Goal: Task Accomplishment & Management: Manage account settings

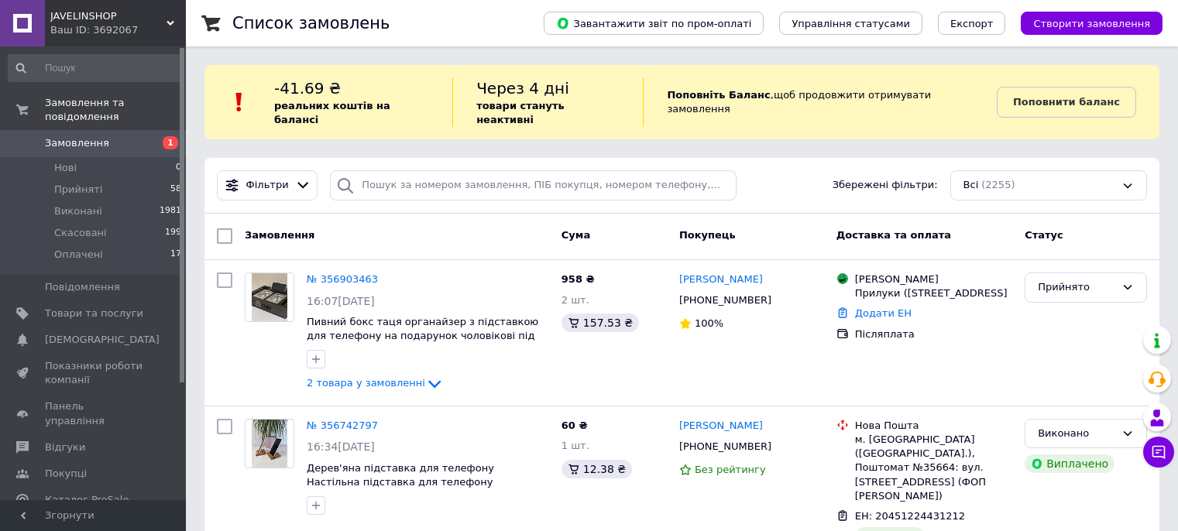
scroll to position [77, 0]
click at [130, 333] on span "[DEMOGRAPHIC_DATA]" at bounding box center [94, 340] width 98 height 14
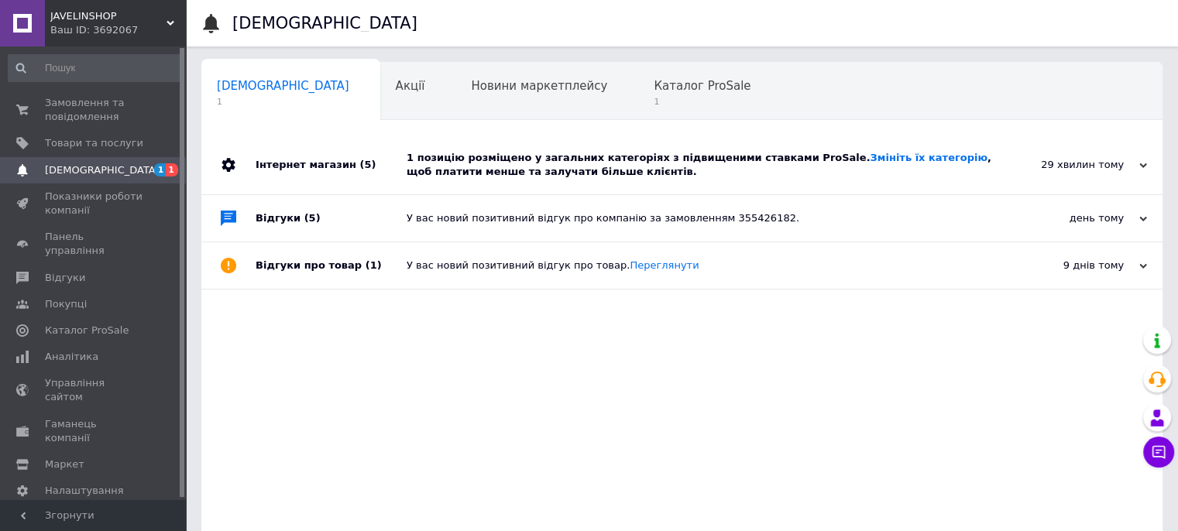
drag, startPoint x: 318, startPoint y: 168, endPoint x: 327, endPoint y: 164, distance: 10.1
click at [319, 168] on div "Інтернет магазин (5)" at bounding box center [331, 165] width 151 height 59
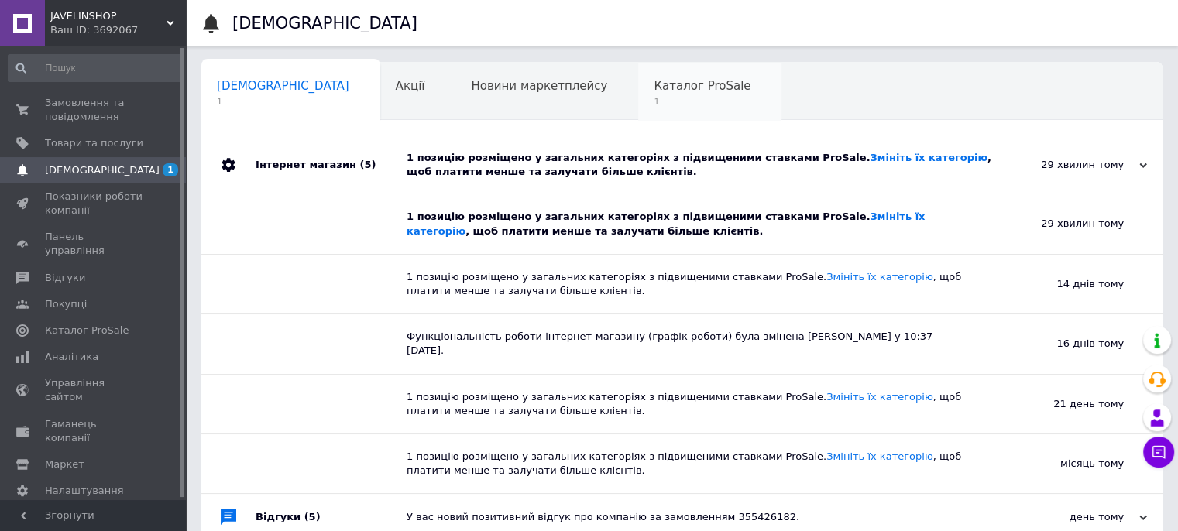
click at [654, 84] on span "Каталог ProSale" at bounding box center [702, 86] width 97 height 14
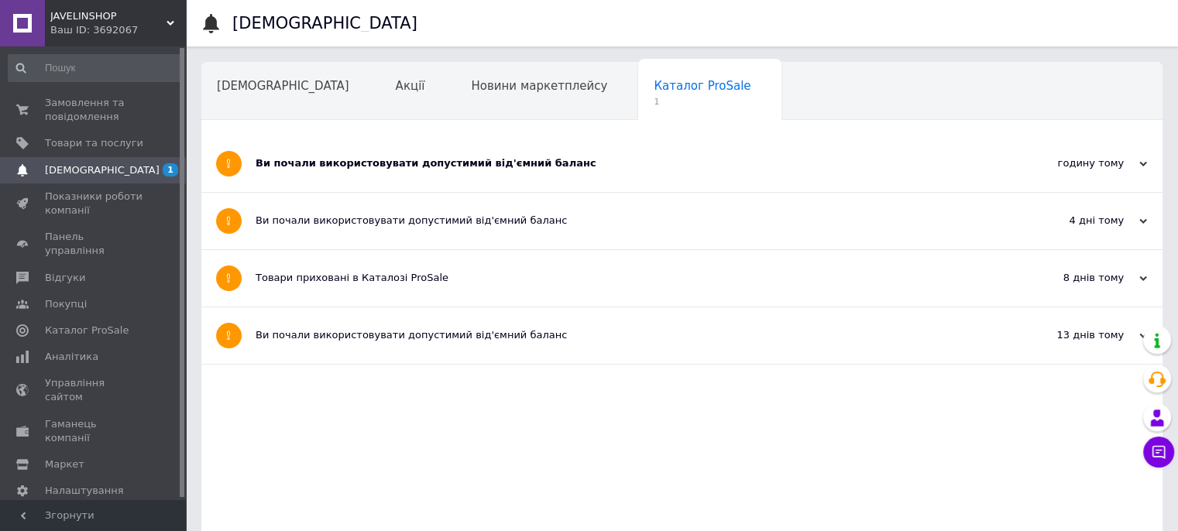
click at [288, 162] on div "Ви почали використовувати допустимий від'ємний баланс" at bounding box center [624, 163] width 737 height 14
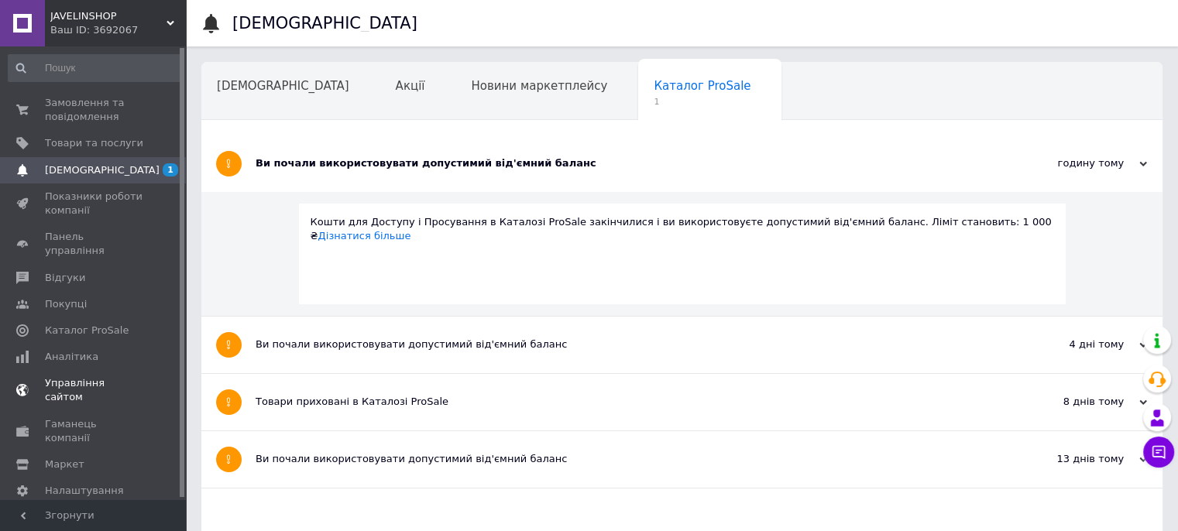
scroll to position [2, 0]
click at [67, 348] on span "Аналітика" at bounding box center [71, 355] width 53 height 14
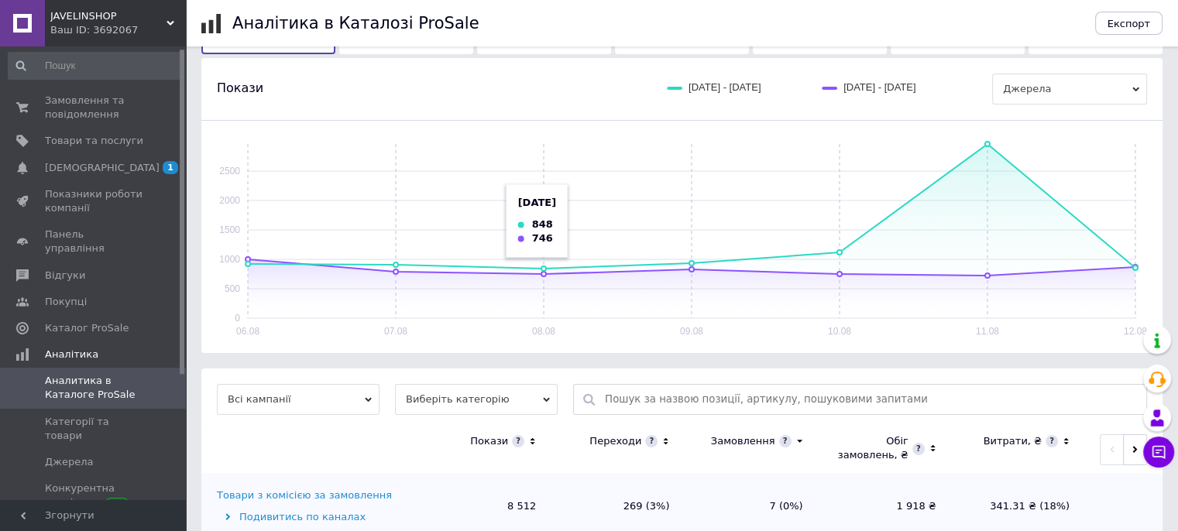
scroll to position [261, 0]
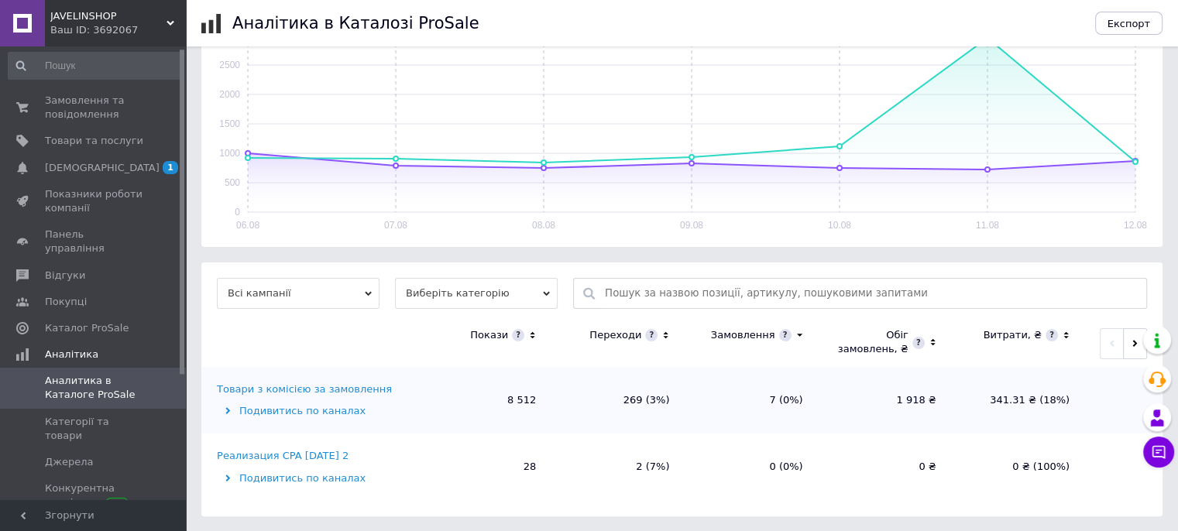
click at [294, 391] on div "Товари з комісією за замовлення" at bounding box center [304, 390] width 175 height 14
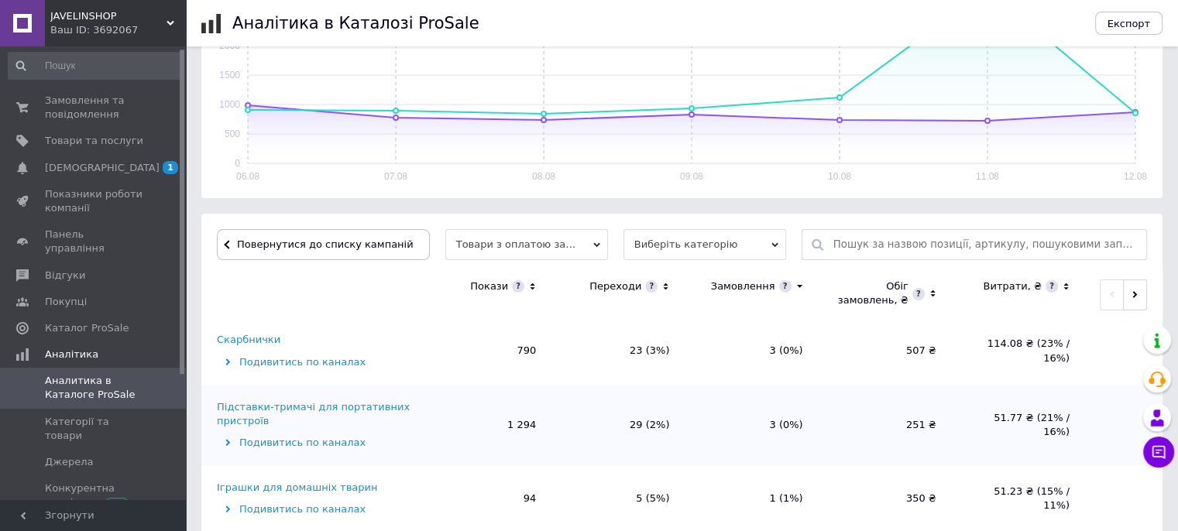
scroll to position [0, 0]
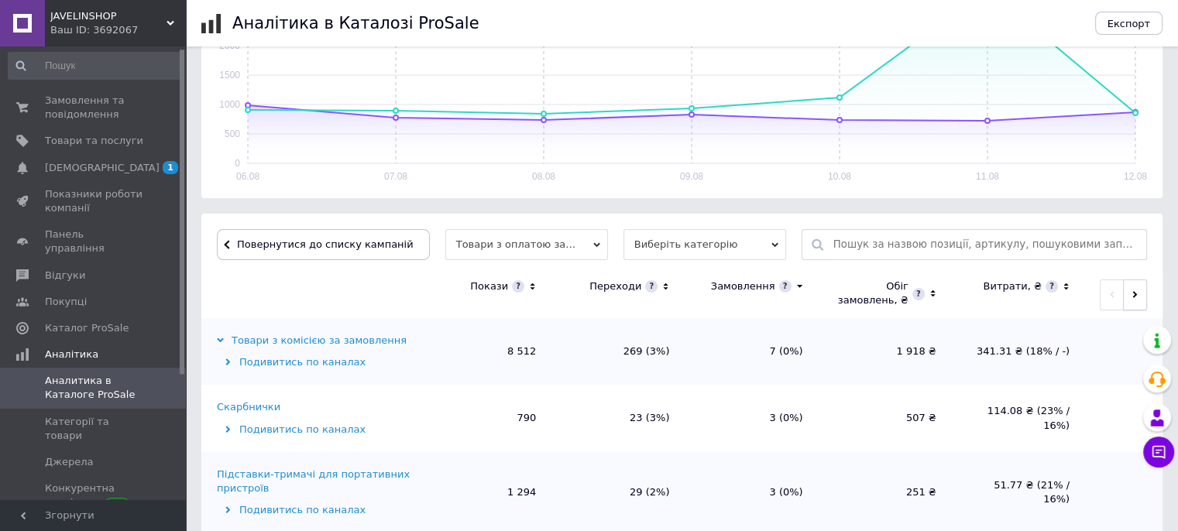
drag, startPoint x: 1133, startPoint y: 295, endPoint x: 1122, endPoint y: 301, distance: 12.1
click at [1133, 295] on icon "button" at bounding box center [1135, 294] width 7 height 7
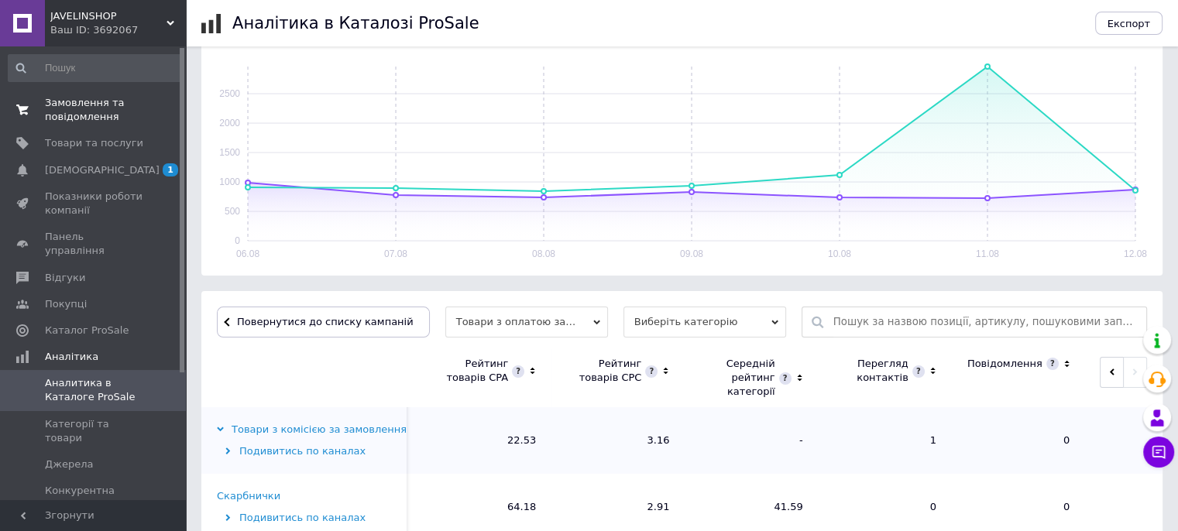
click at [89, 93] on link "Замовлення та повідомлення 0 0" at bounding box center [95, 110] width 191 height 40
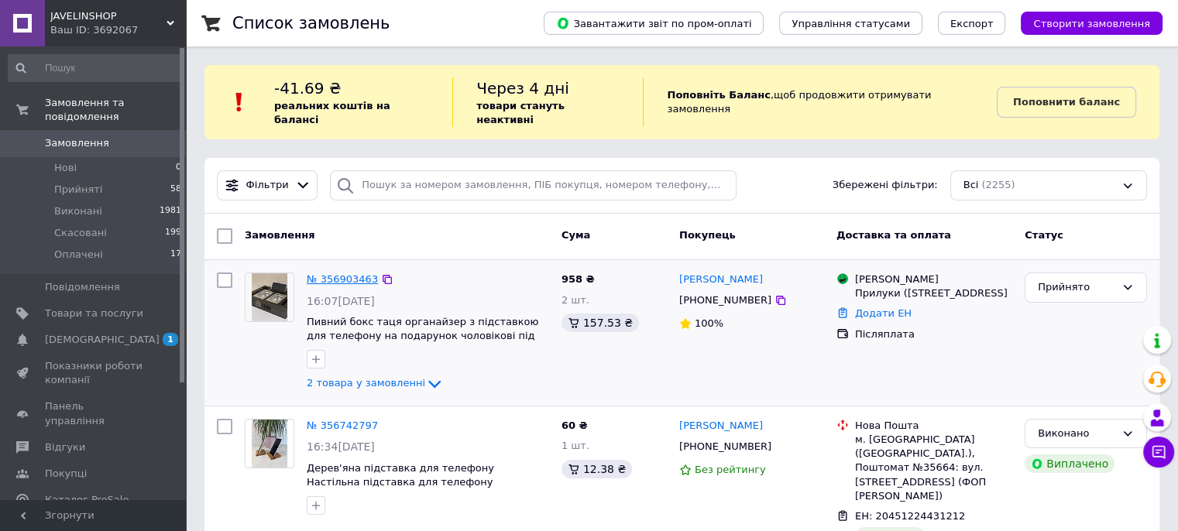
click at [322, 273] on link "№ 356903463" at bounding box center [342, 279] width 71 height 12
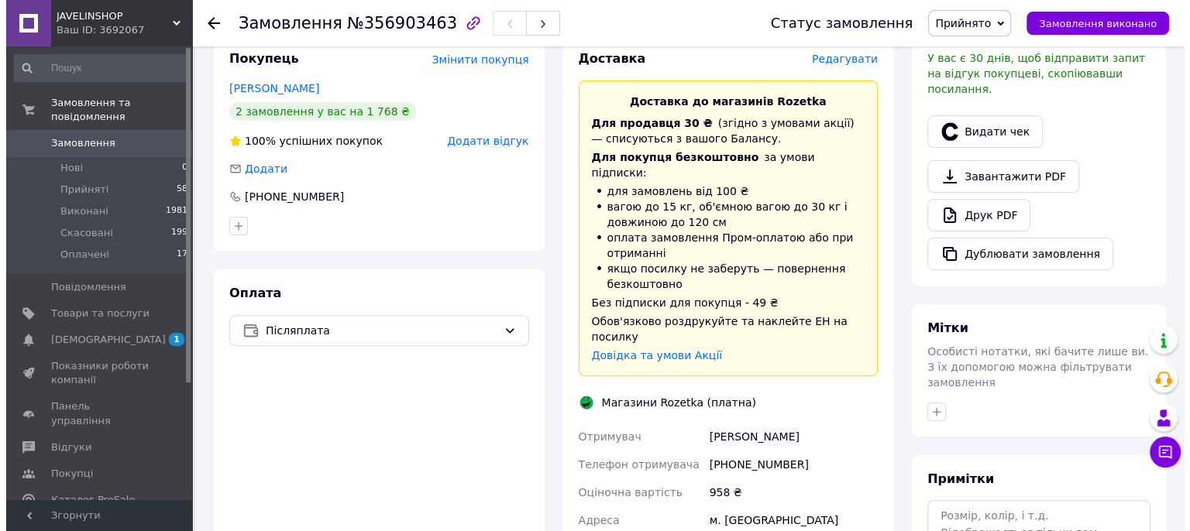
scroll to position [232, 0]
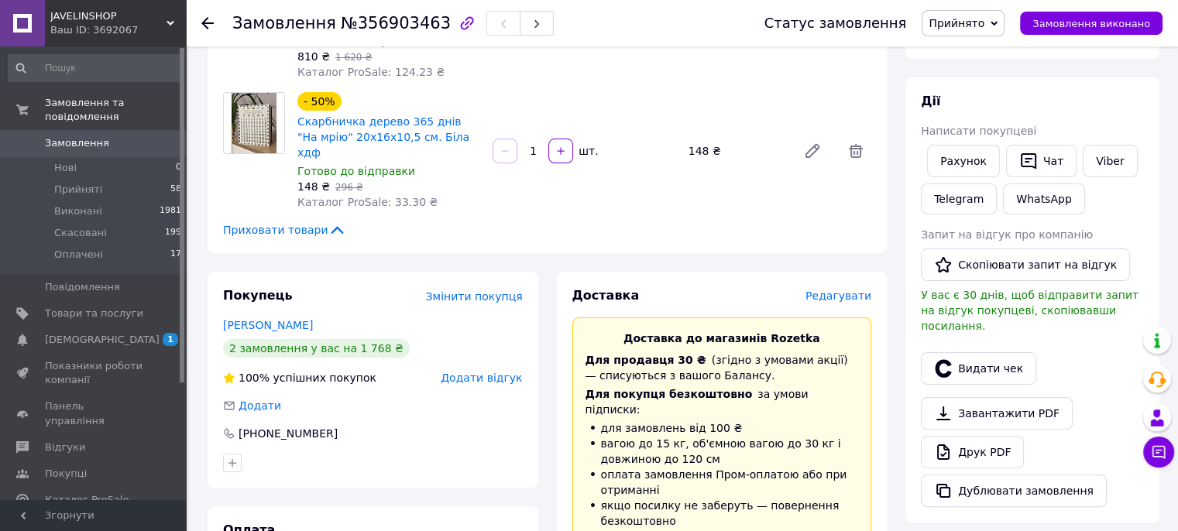
click at [846, 290] on span "Редагувати" at bounding box center [839, 296] width 66 height 12
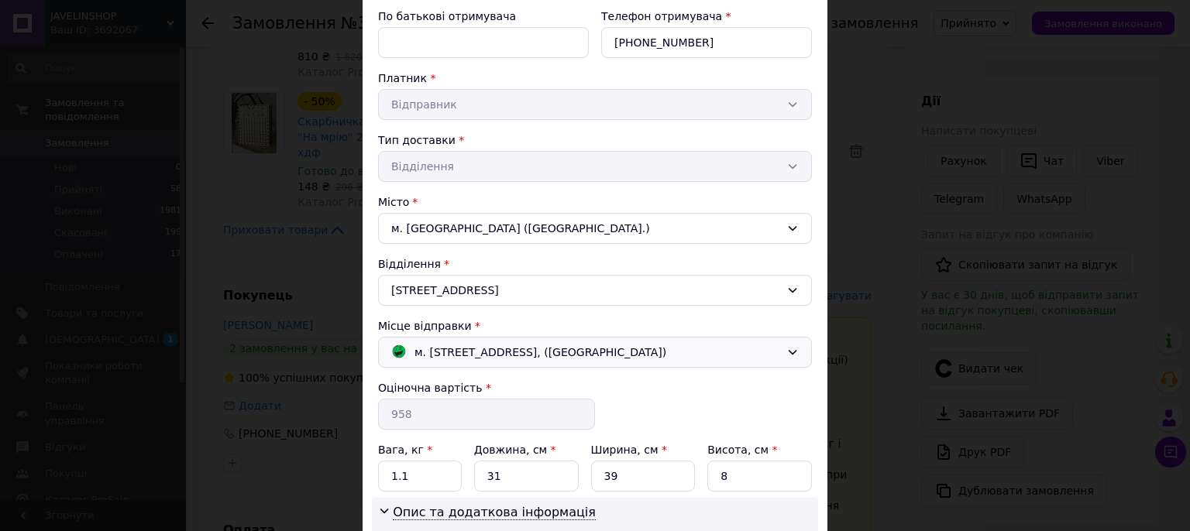
click at [479, 350] on span "м. [STREET_ADDRESS], ([GEOGRAPHIC_DATA])" at bounding box center [540, 352] width 252 height 17
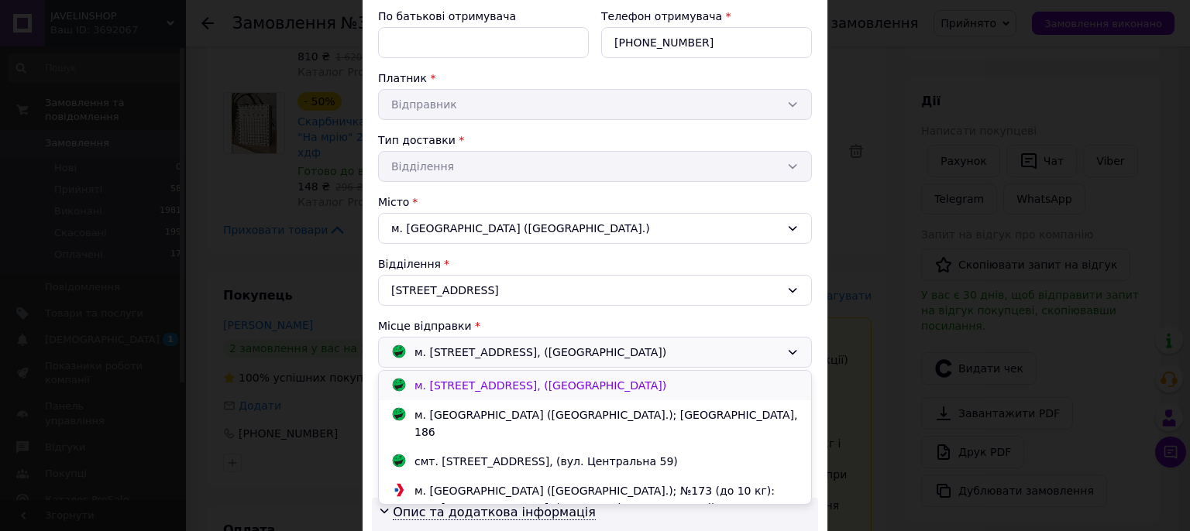
click at [466, 388] on span "м. [STREET_ADDRESS], ([GEOGRAPHIC_DATA])" at bounding box center [540, 386] width 252 height 12
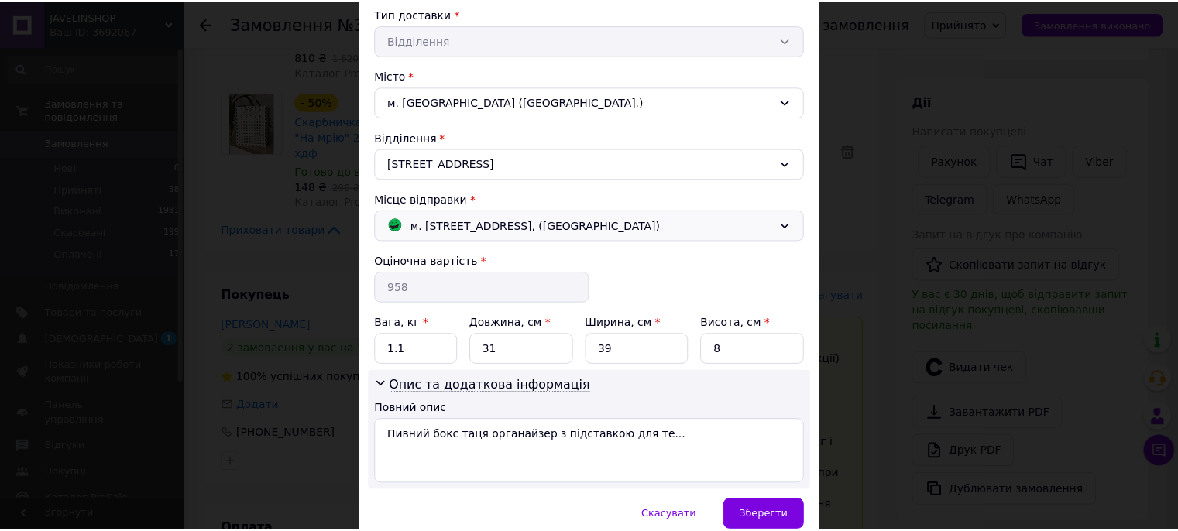
scroll to position [425, 0]
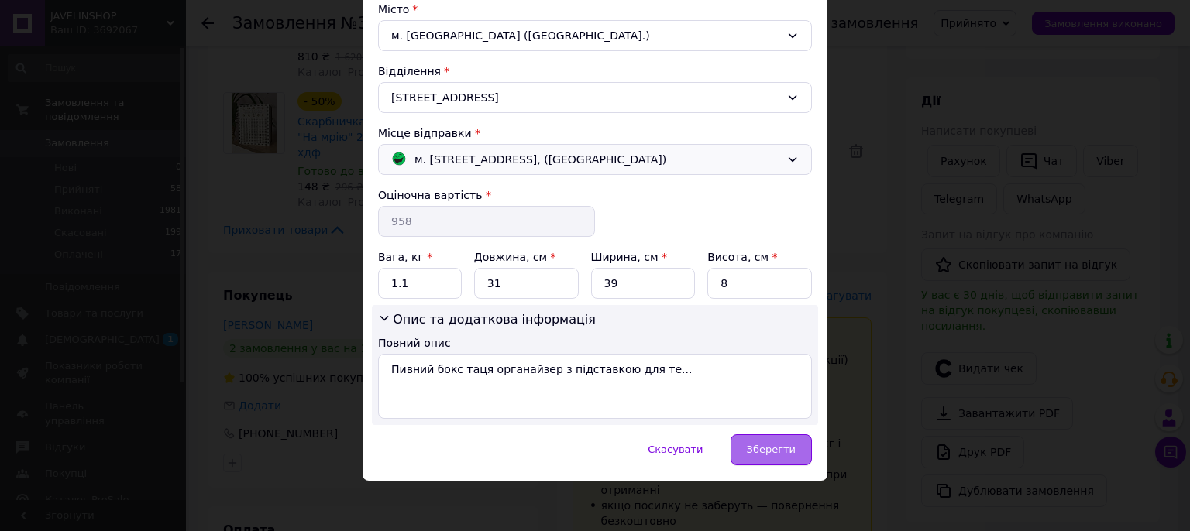
click at [767, 444] on span "Зберегти" at bounding box center [771, 450] width 49 height 12
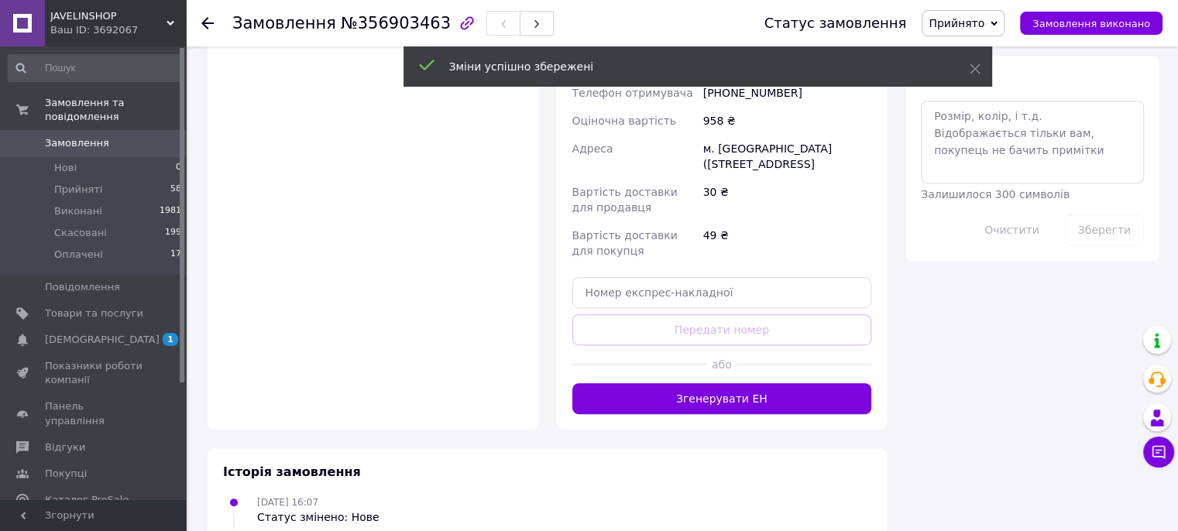
scroll to position [852, 0]
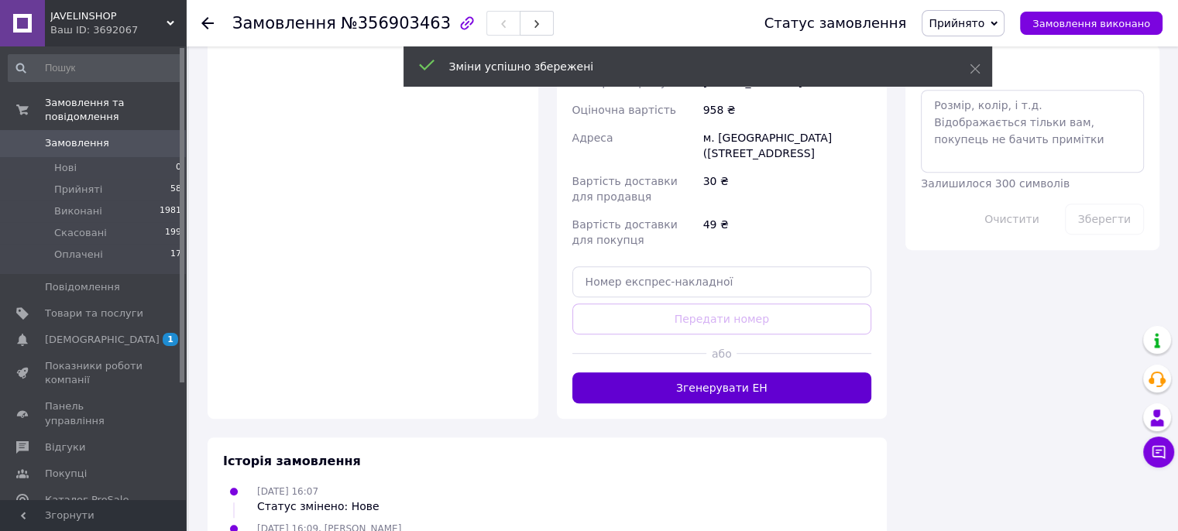
click at [694, 373] on button "Згенерувати ЕН" at bounding box center [722, 388] width 300 height 31
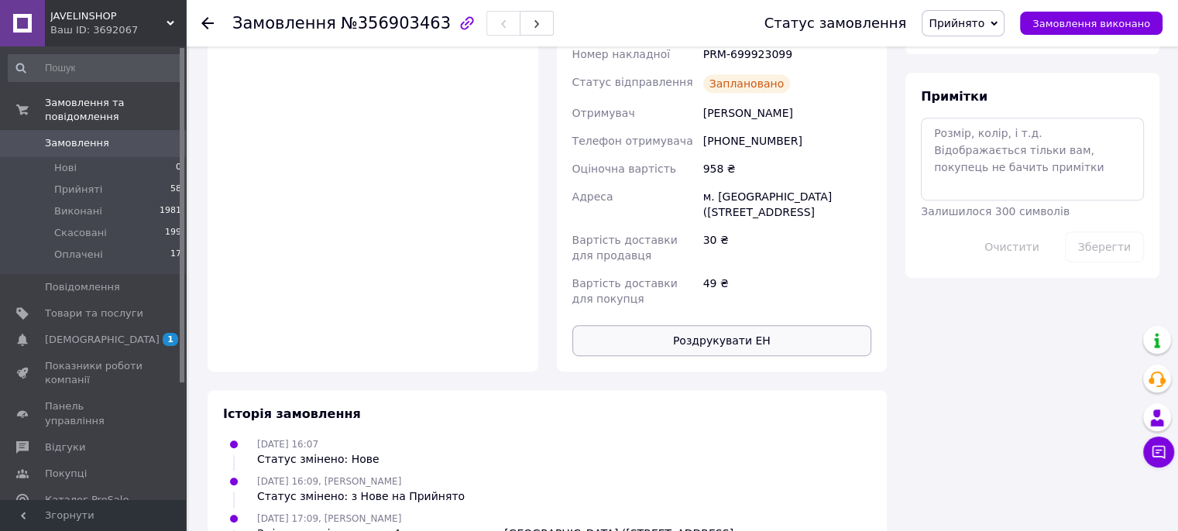
click at [714, 325] on button "Роздрукувати ЕН" at bounding box center [722, 340] width 300 height 31
click at [206, 22] on icon at bounding box center [207, 23] width 12 height 12
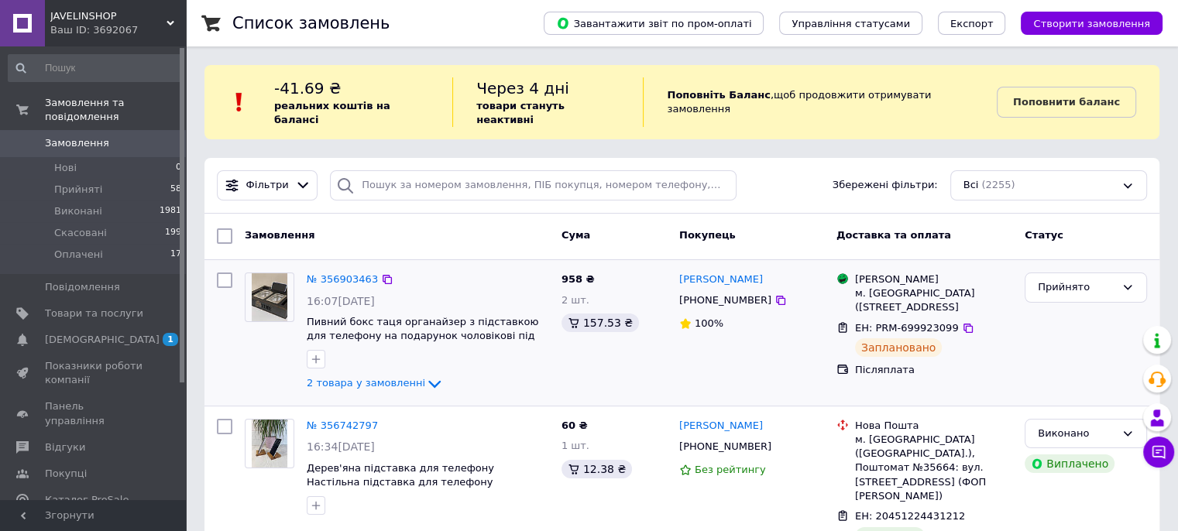
click at [505, 271] on div "№ 356903463" at bounding box center [428, 280] width 246 height 18
click at [335, 273] on link "№ 356903463" at bounding box center [342, 279] width 71 height 12
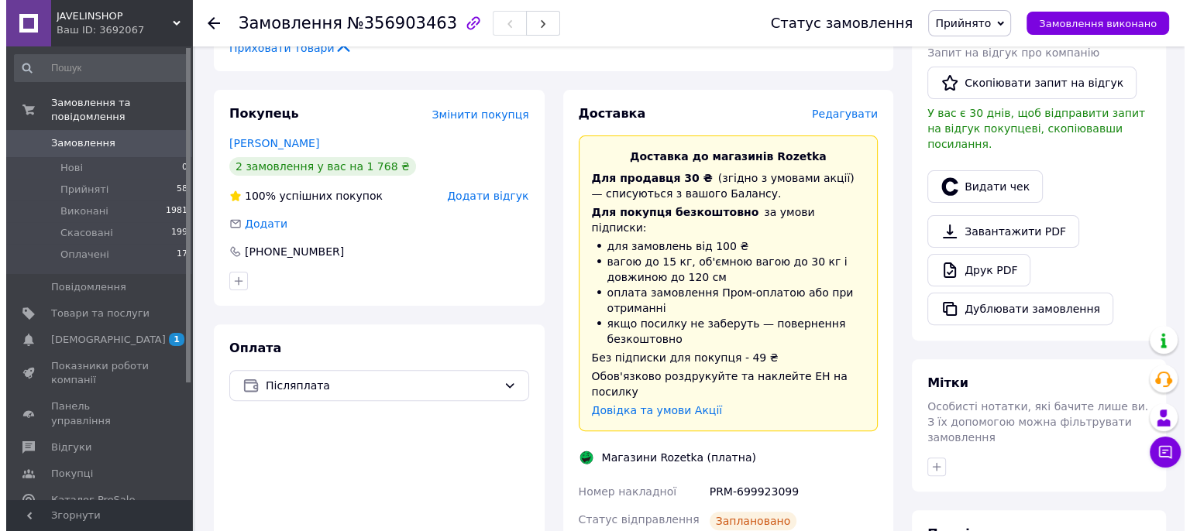
scroll to position [387, 0]
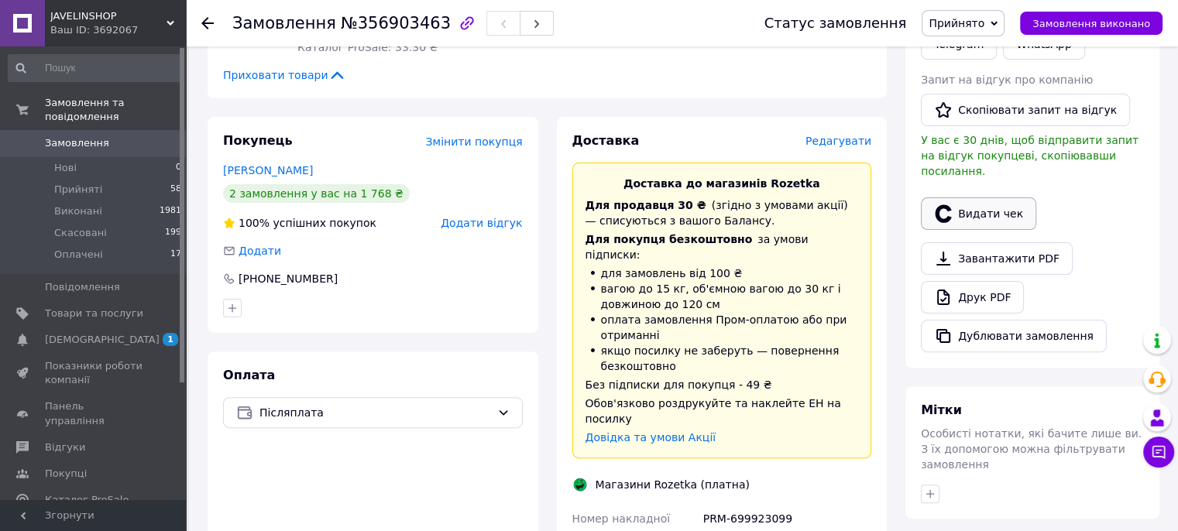
click at [962, 198] on button "Видати чек" at bounding box center [978, 214] width 115 height 33
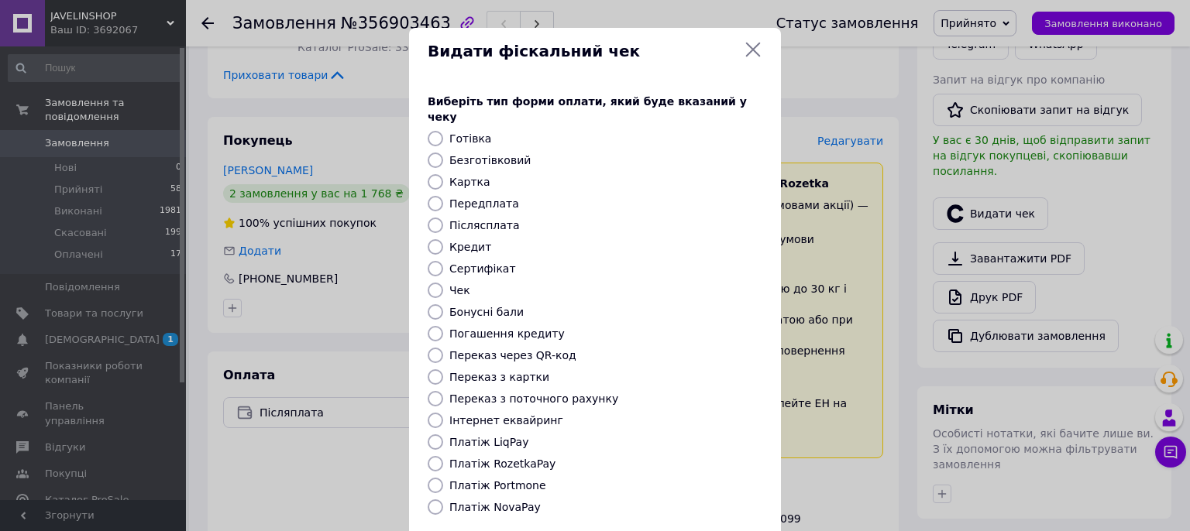
click at [476, 414] on label "Інтернет еквайринг" at bounding box center [506, 420] width 114 height 12
click at [480, 414] on label "Інтернет еквайринг" at bounding box center [506, 420] width 114 height 12
click at [443, 413] on input "Інтернет еквайринг" at bounding box center [435, 420] width 15 height 15
radio input "true"
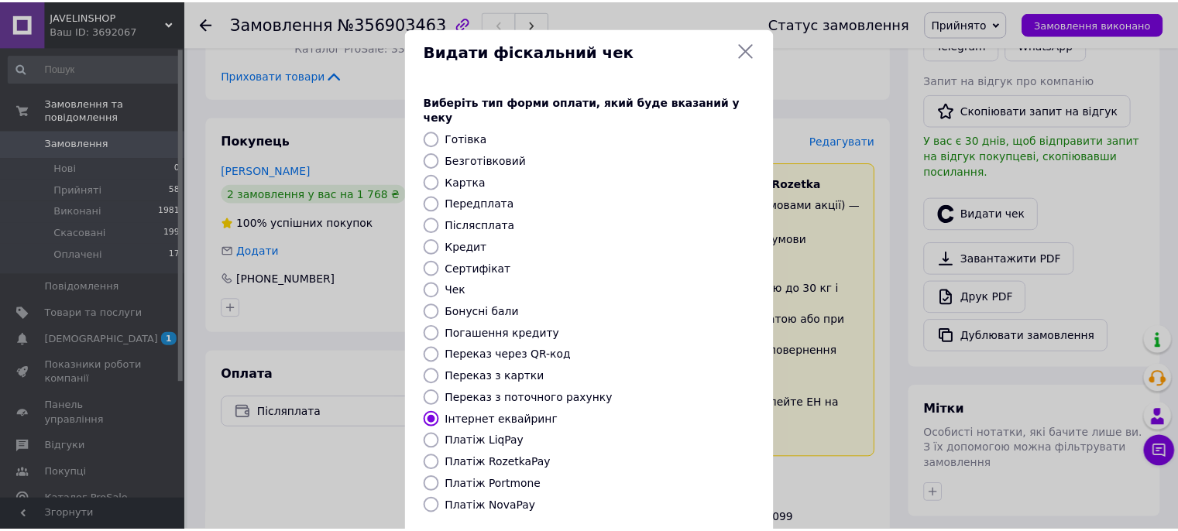
scroll to position [133, 0]
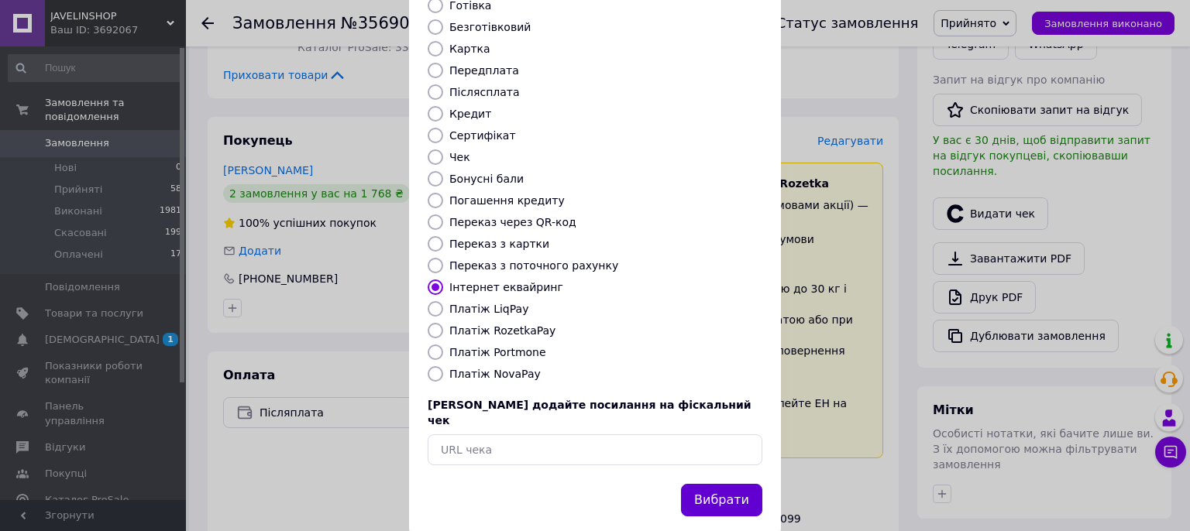
click at [737, 484] on button "Вибрати" at bounding box center [721, 500] width 81 height 33
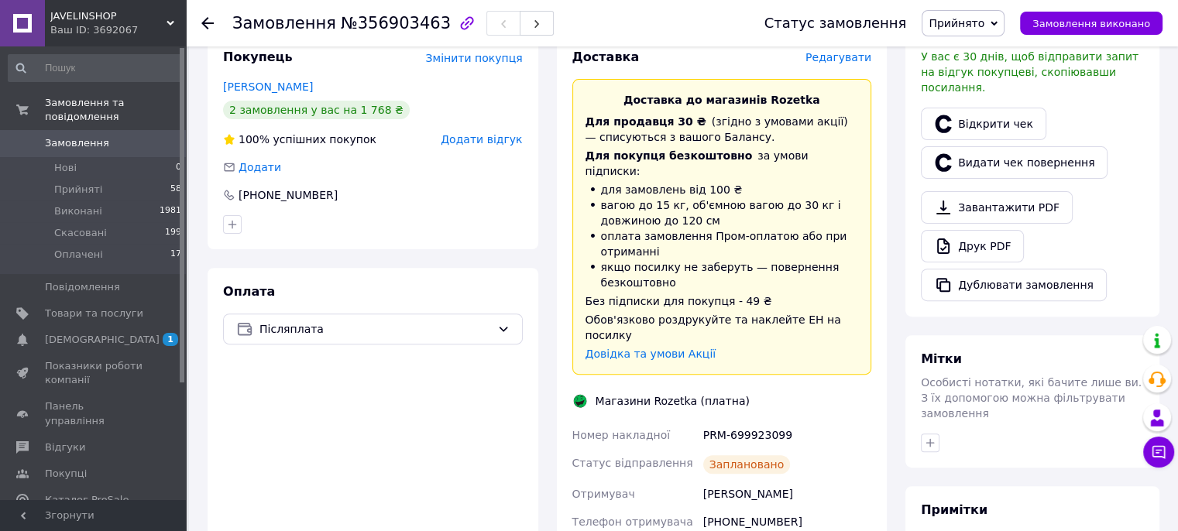
scroll to position [465, 0]
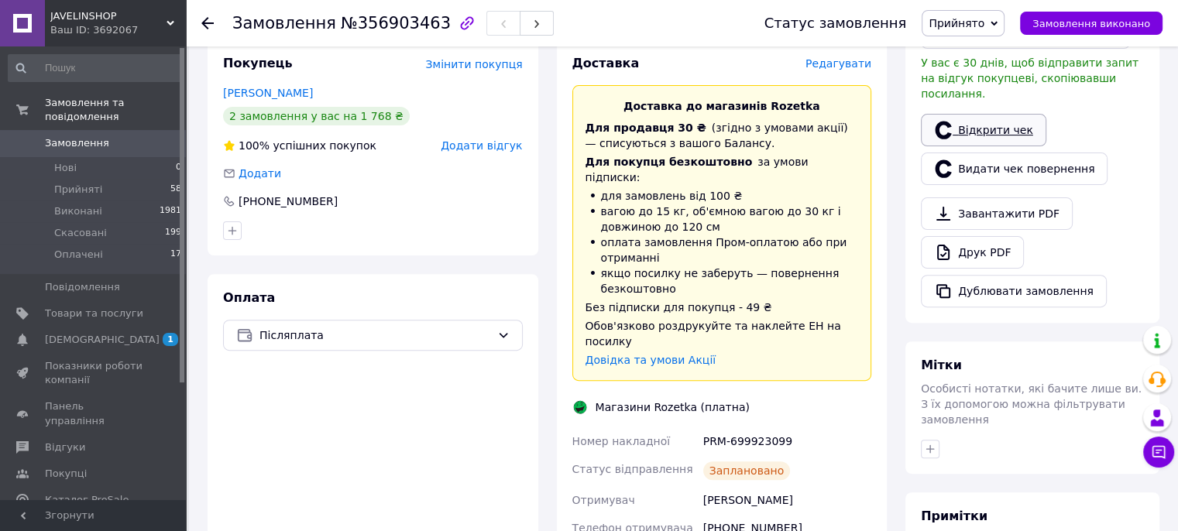
click at [987, 114] on link "Відкрити чек" at bounding box center [983, 130] width 125 height 33
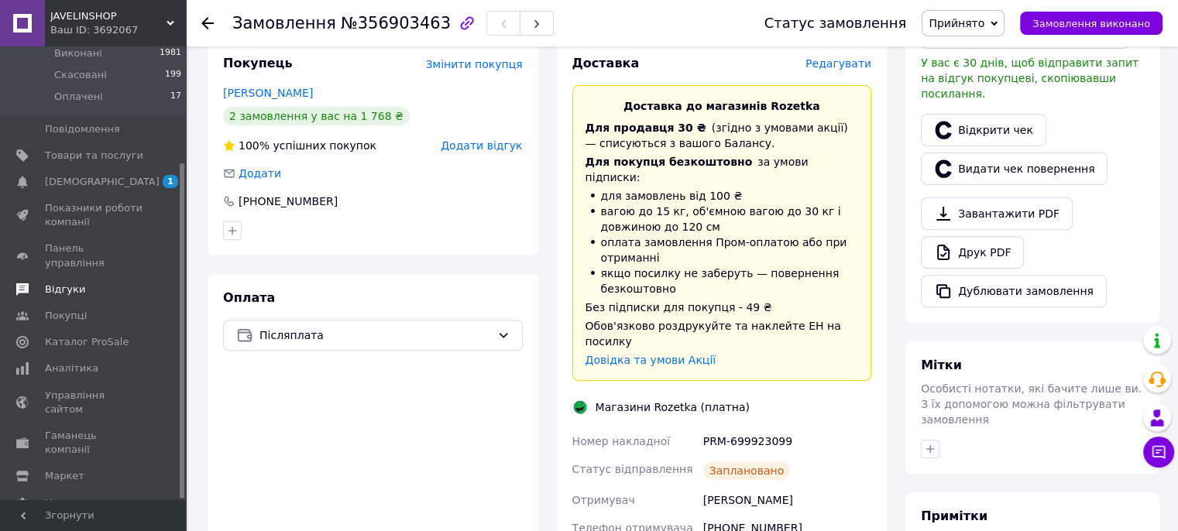
scroll to position [620, 0]
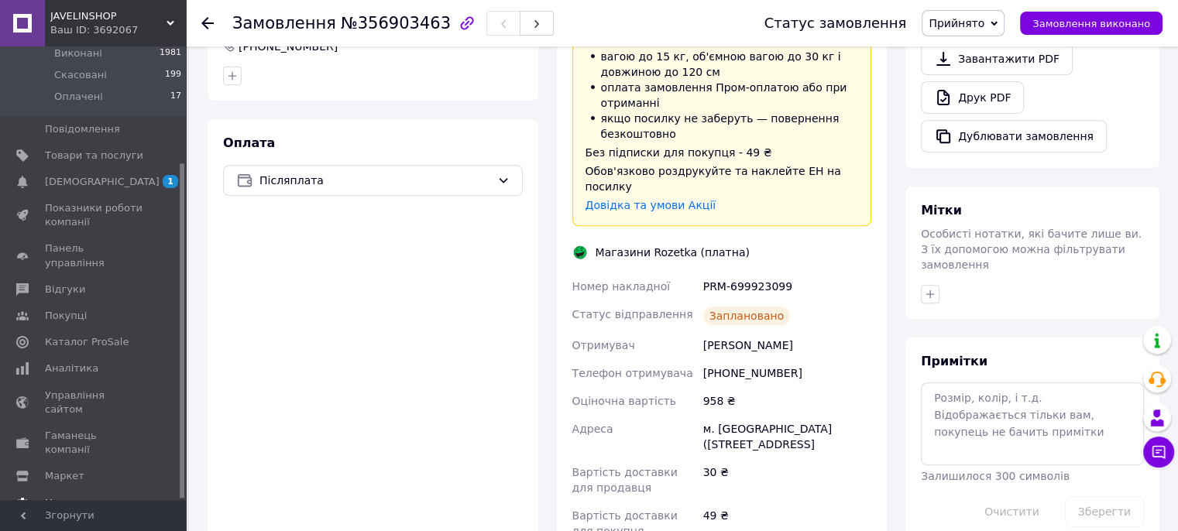
click at [83, 497] on span "Налаштування" at bounding box center [84, 504] width 79 height 14
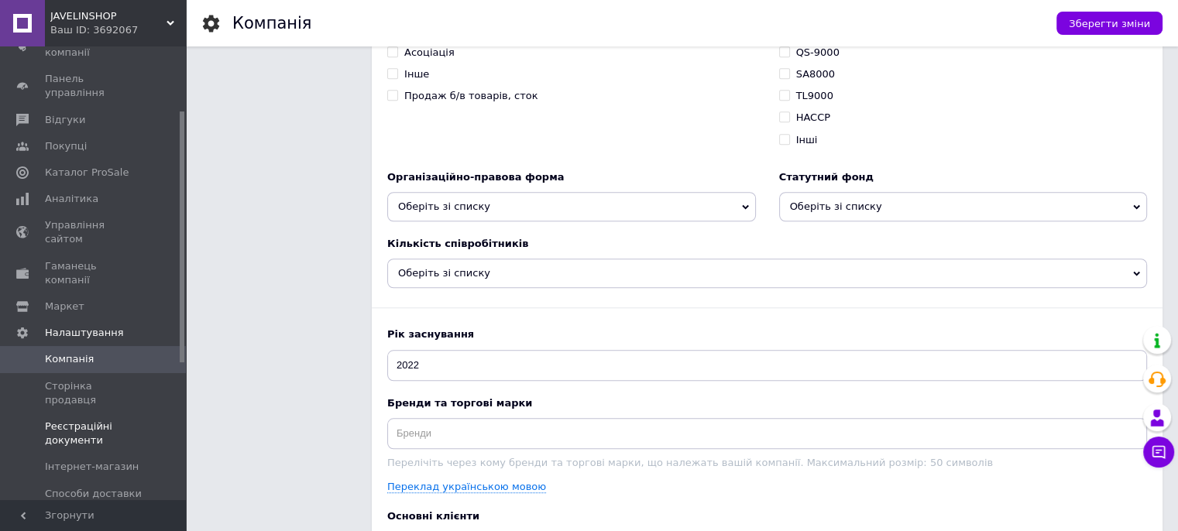
scroll to position [81, 0]
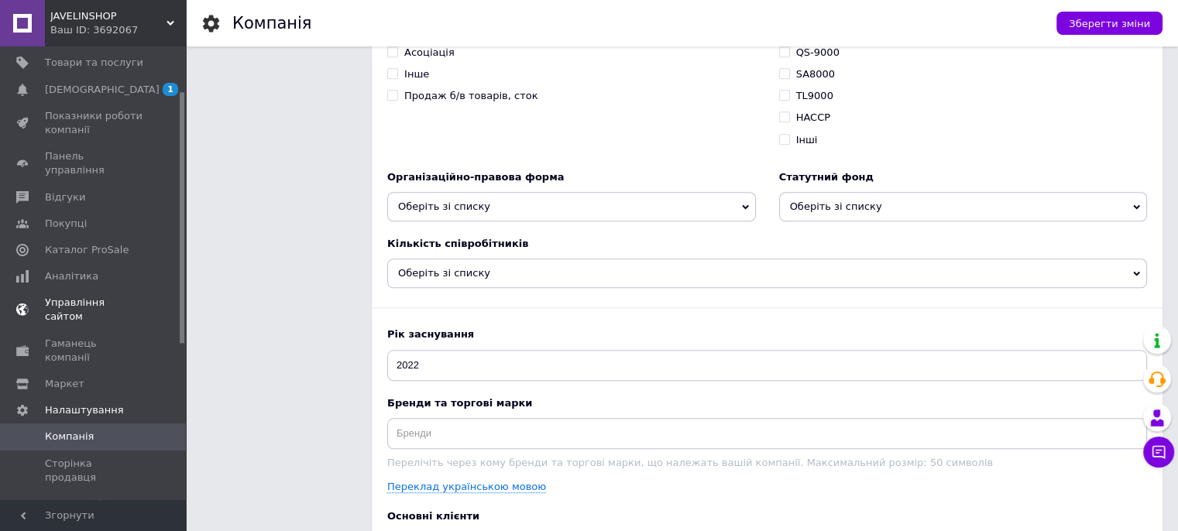
click at [78, 296] on span "Управління сайтом" at bounding box center [94, 310] width 98 height 28
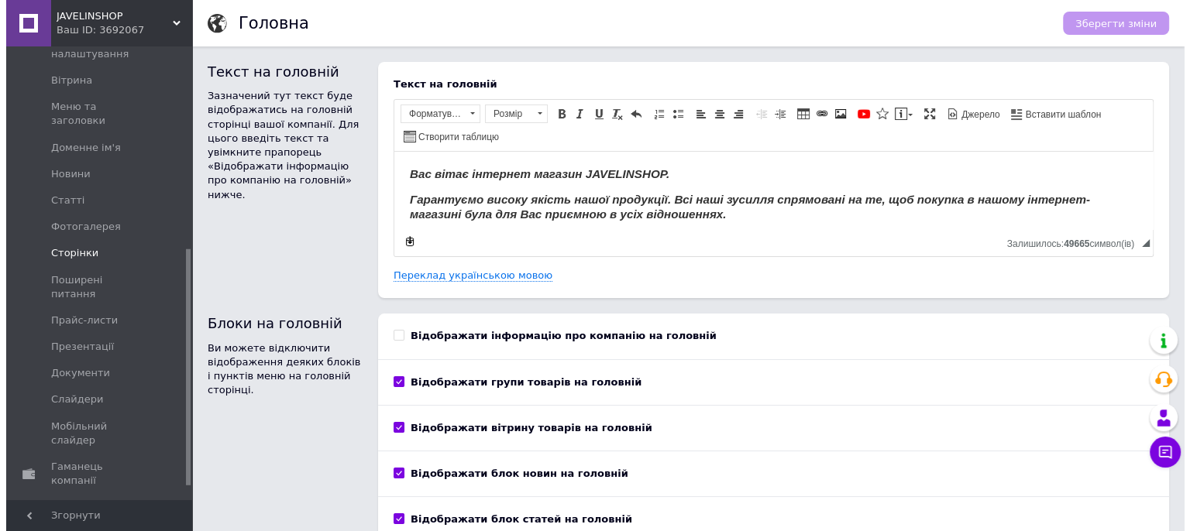
scroll to position [414, 0]
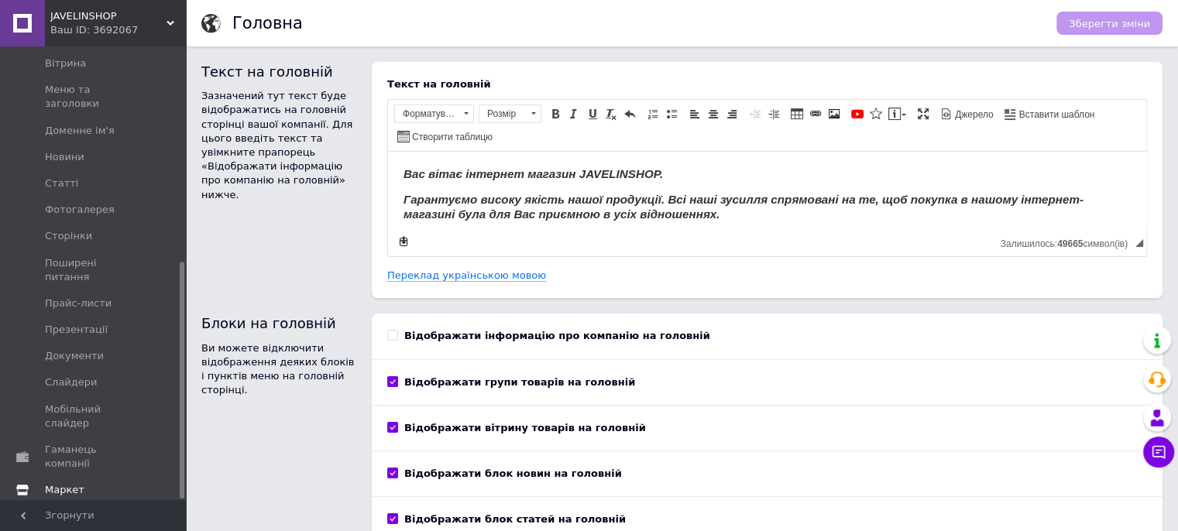
click at [50, 483] on span "Маркет" at bounding box center [65, 490] width 40 height 14
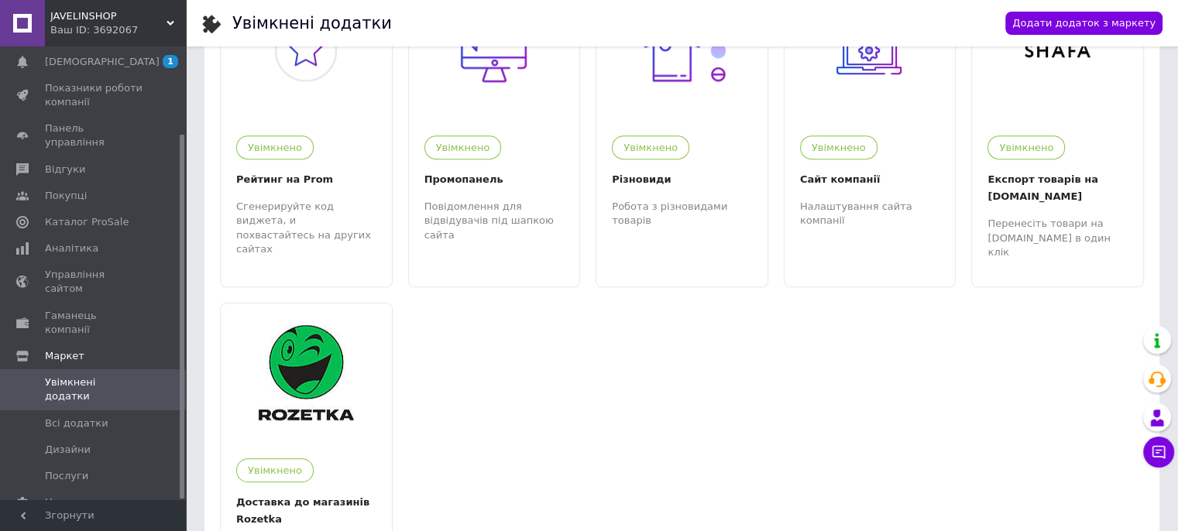
scroll to position [1161, 0]
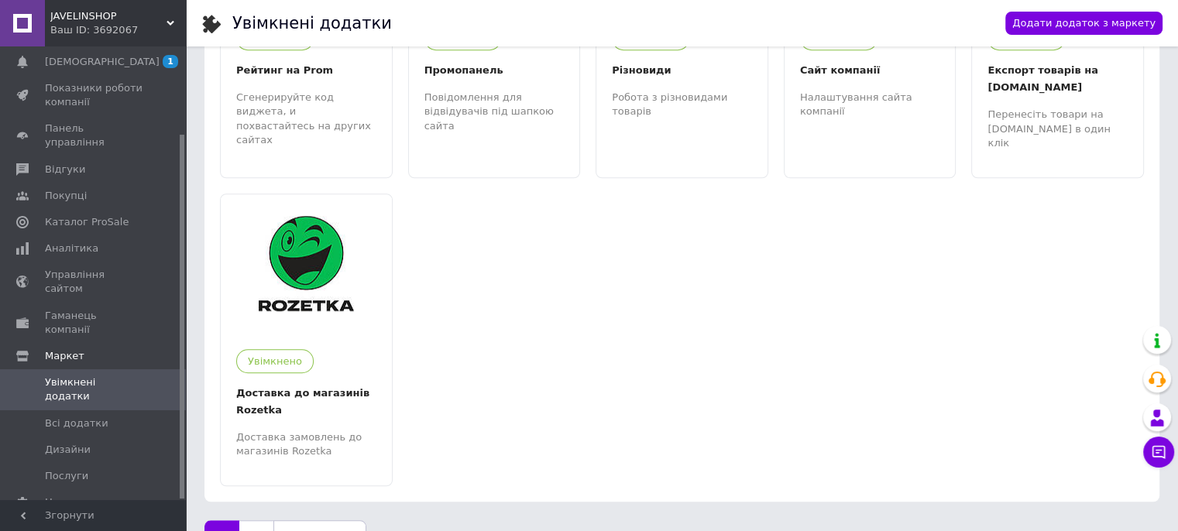
click at [257, 521] on link "2" at bounding box center [256, 537] width 34 height 33
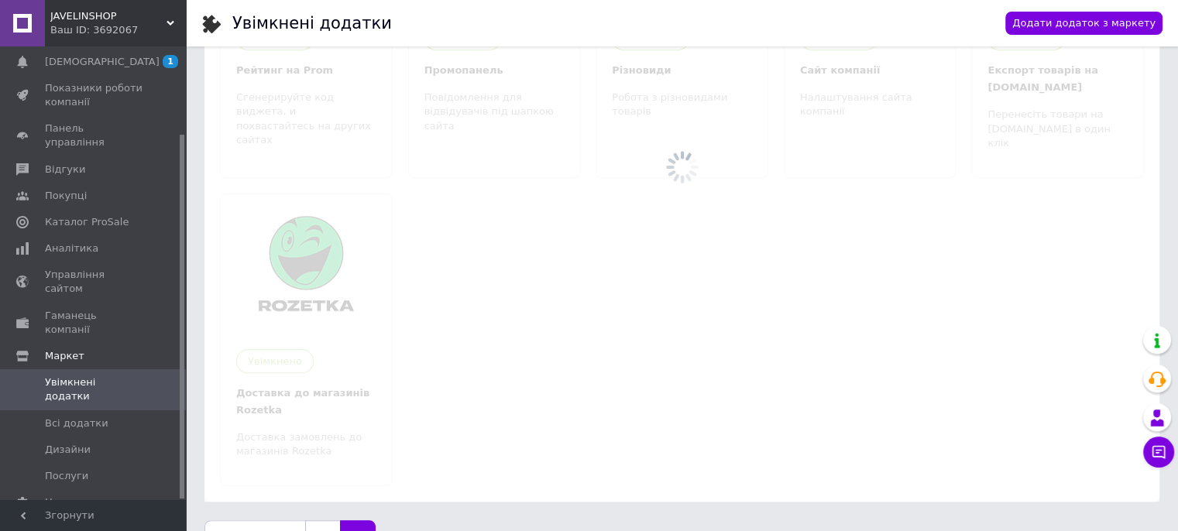
scroll to position [0, 0]
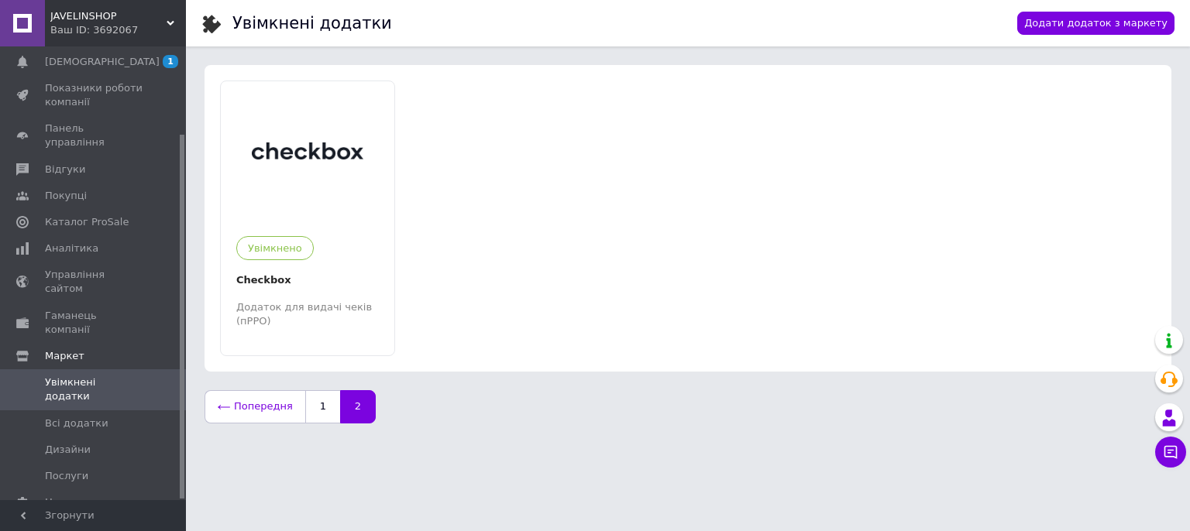
click at [254, 412] on link "Попередня" at bounding box center [255, 406] width 101 height 33
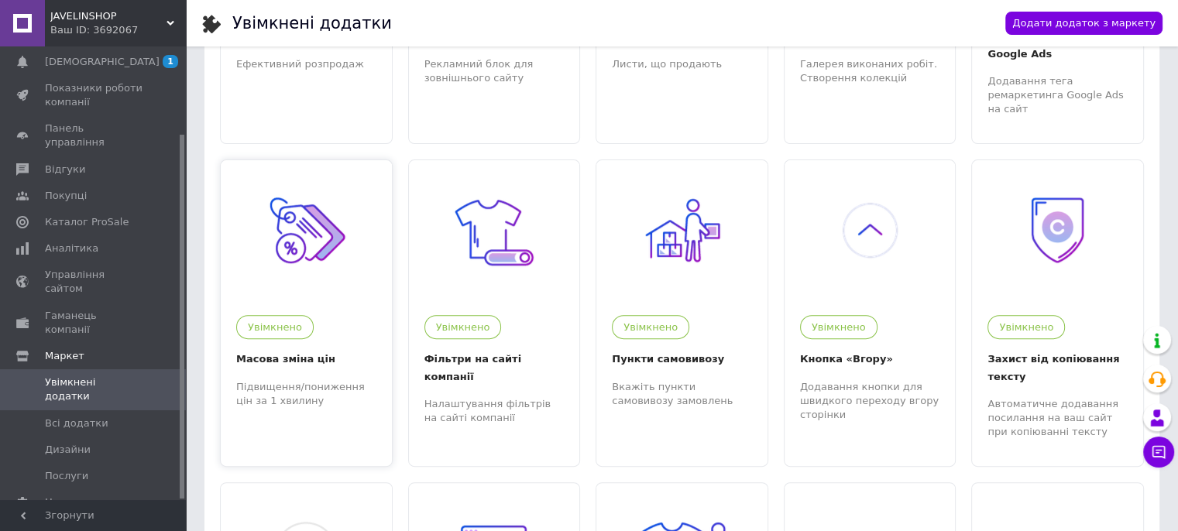
scroll to position [541, 0]
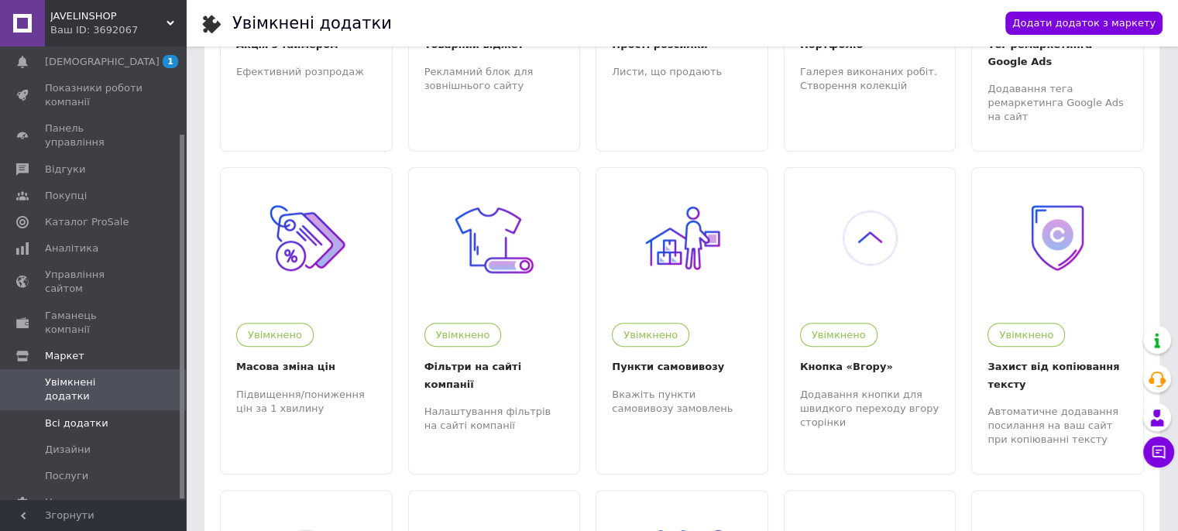
click at [91, 417] on span "Всі додатки" at bounding box center [77, 424] width 64 height 14
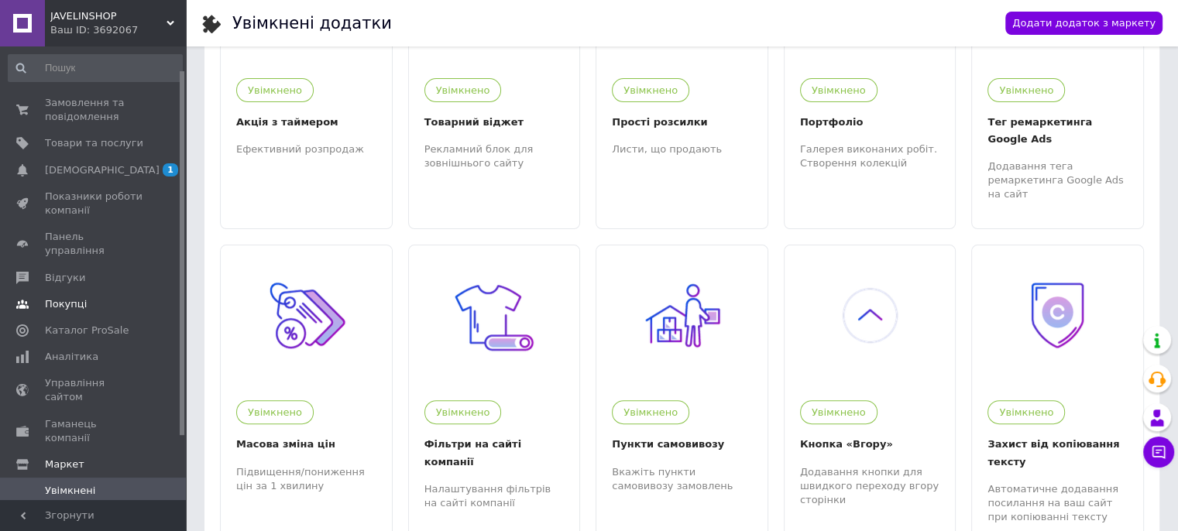
scroll to position [108, 0]
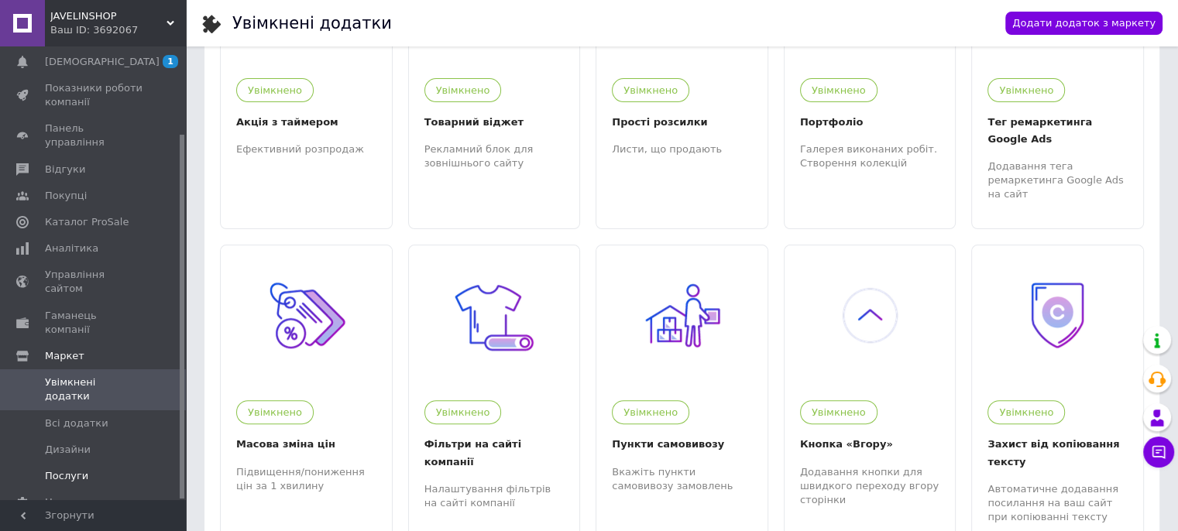
click at [59, 469] on span "Послуги" at bounding box center [66, 476] width 43 height 14
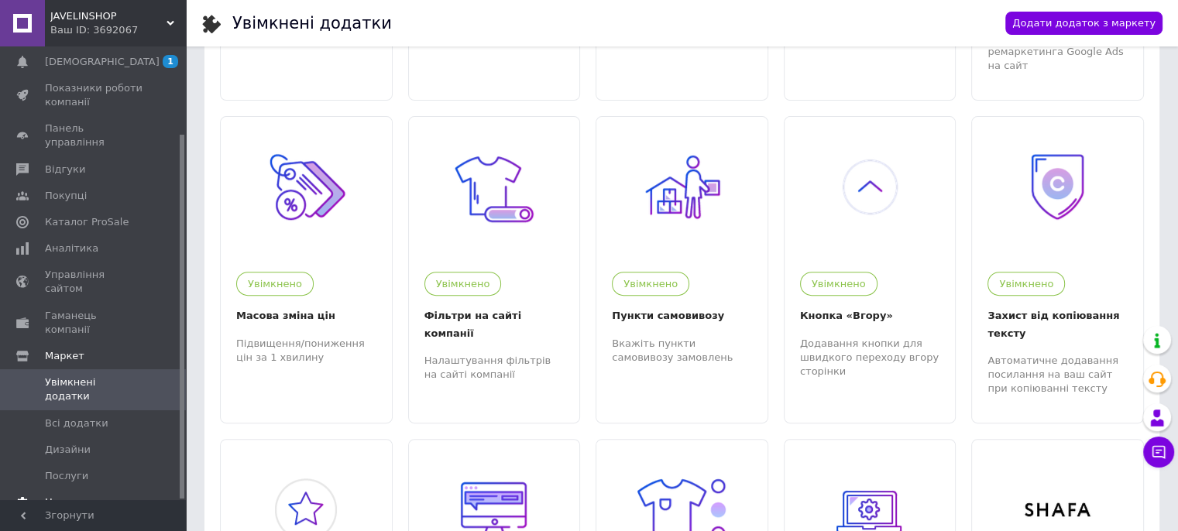
scroll to position [619, 0]
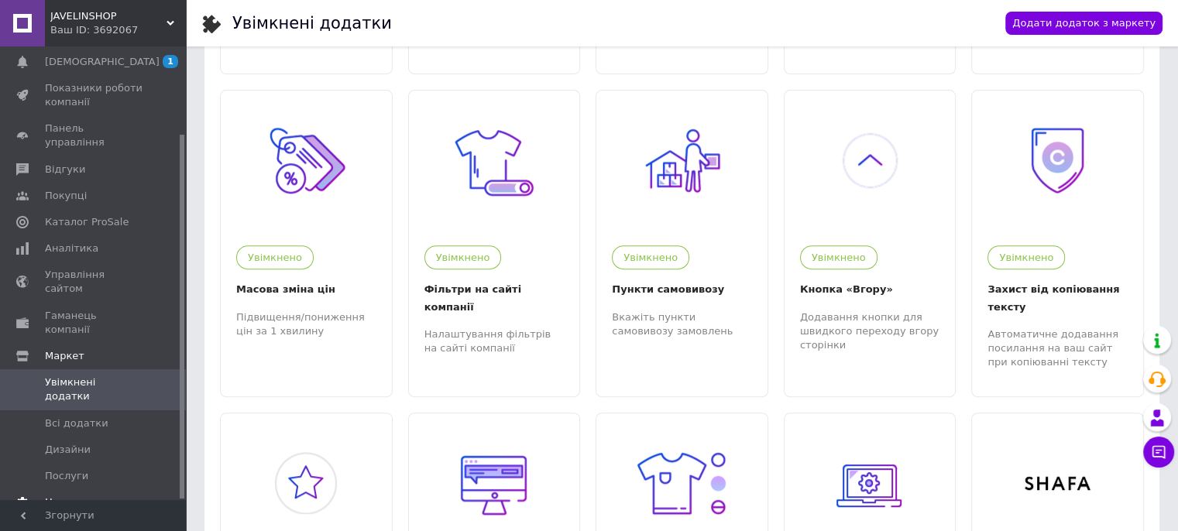
click at [74, 496] on span "Налаштування" at bounding box center [84, 503] width 79 height 14
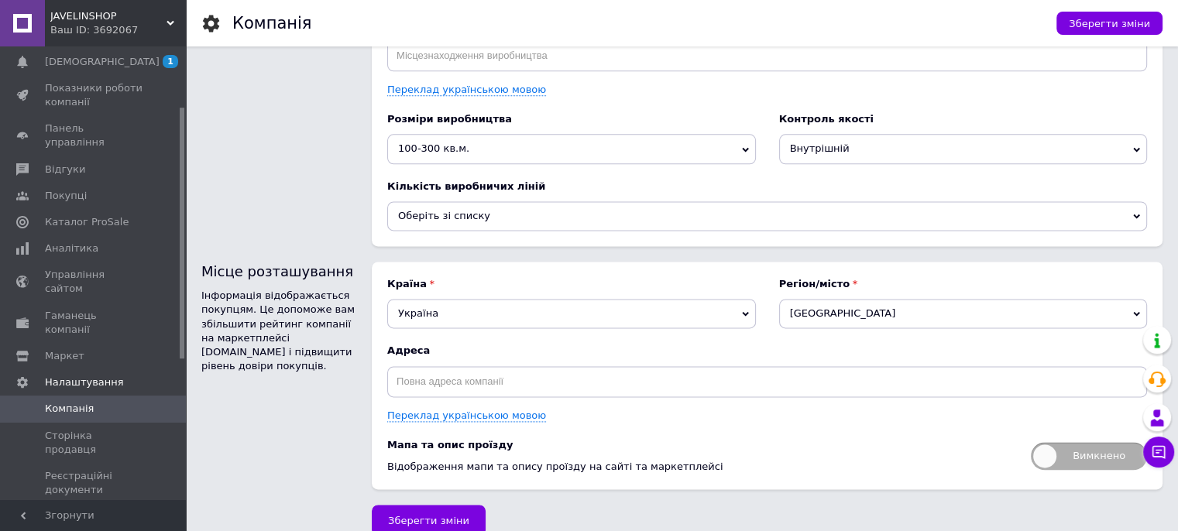
scroll to position [2023, 0]
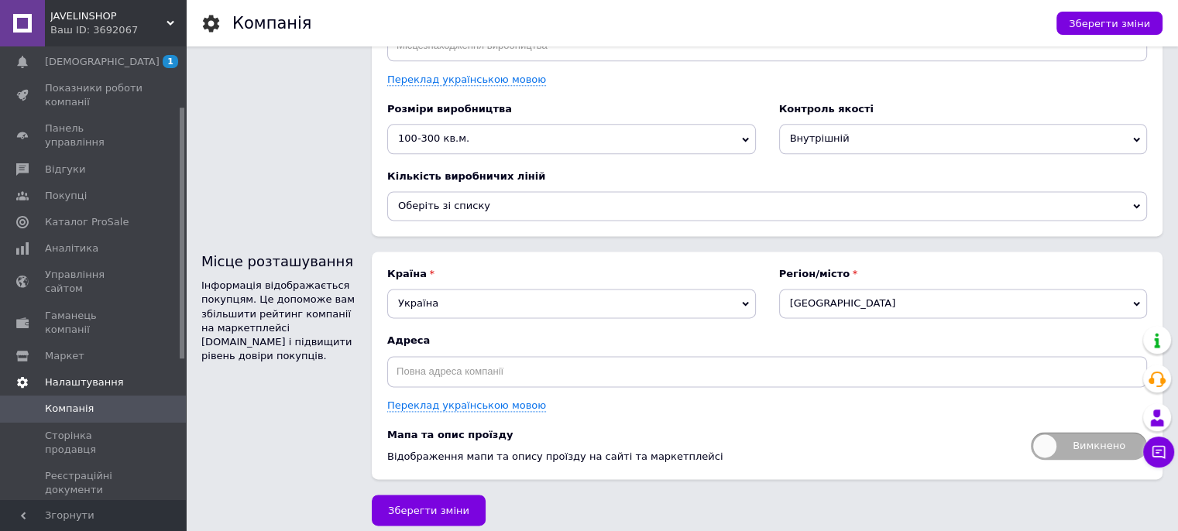
click at [72, 376] on span "Налаштування" at bounding box center [84, 383] width 79 height 14
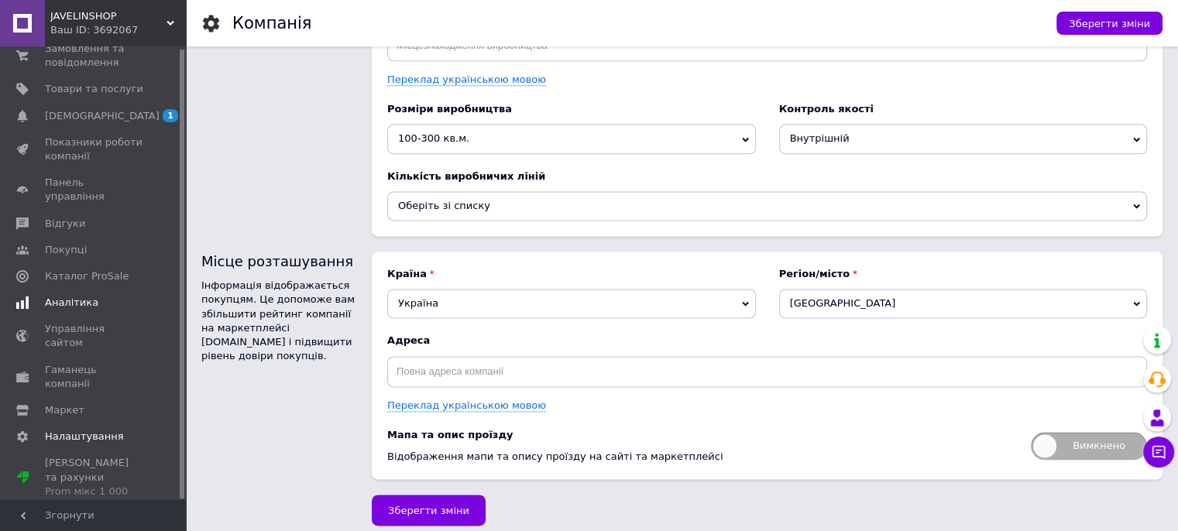
scroll to position [2, 0]
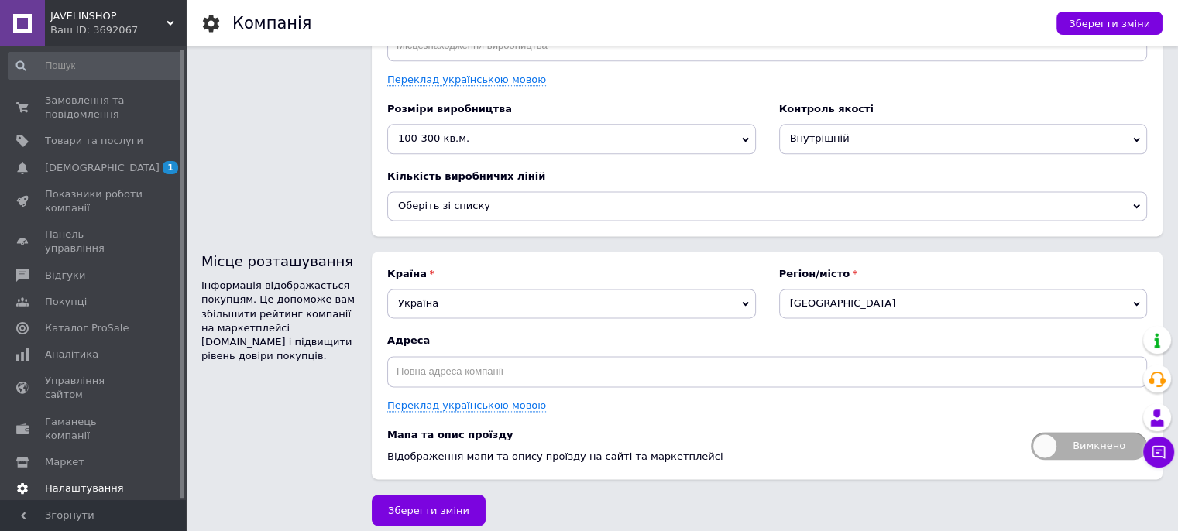
click at [96, 482] on span "Налаштування" at bounding box center [84, 489] width 79 height 14
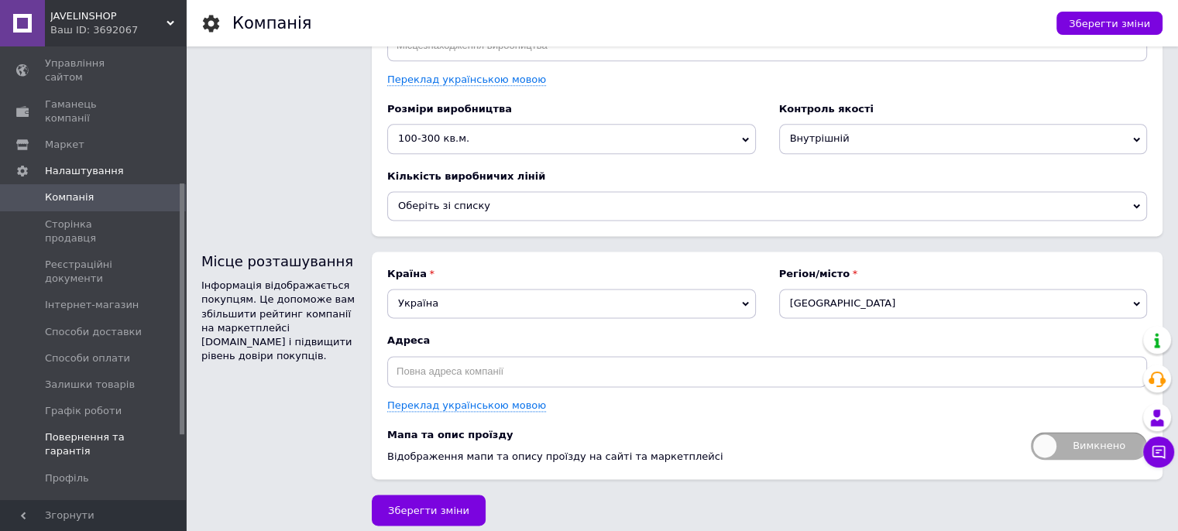
scroll to position [363, 0]
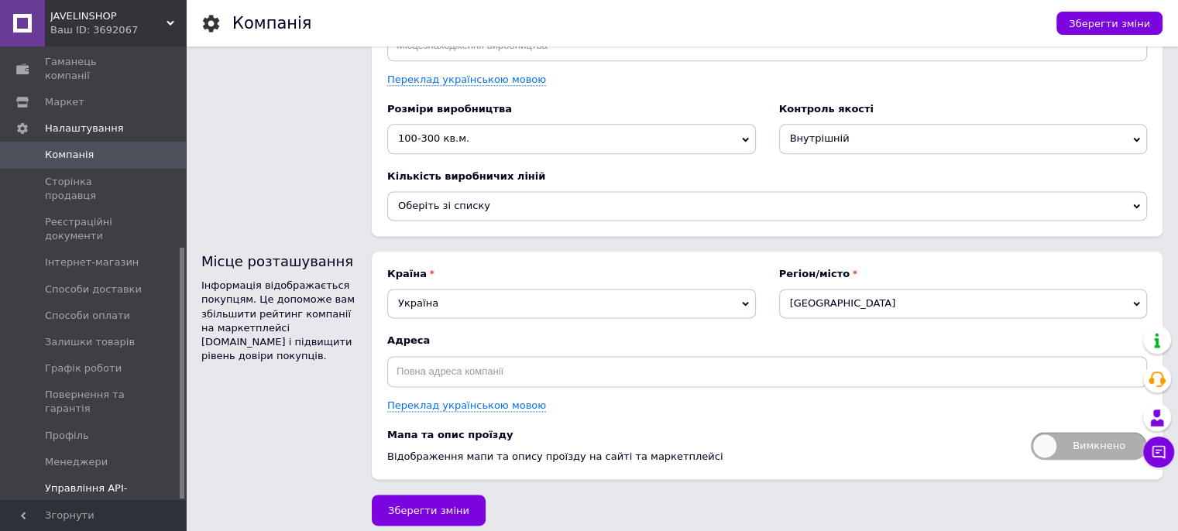
click at [79, 482] on span "Управління API-токенами" at bounding box center [94, 496] width 98 height 28
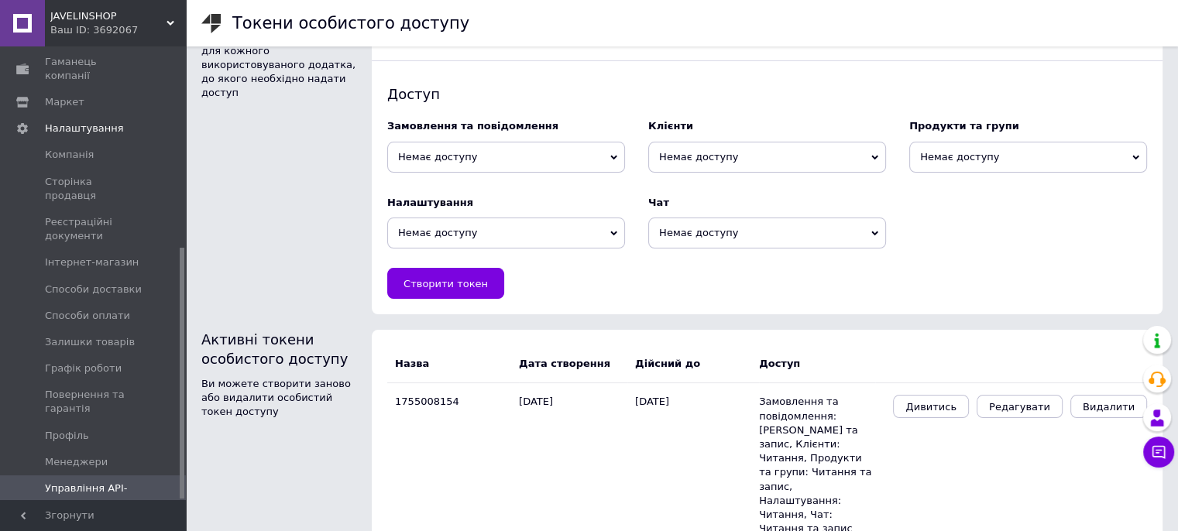
scroll to position [97, 0]
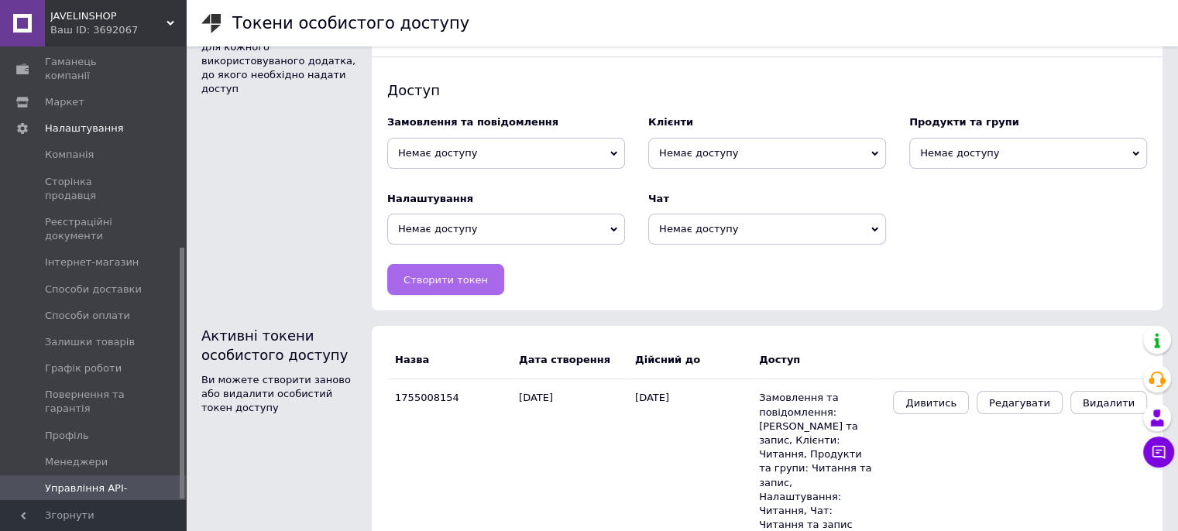
click at [444, 280] on span "Створити токен" at bounding box center [446, 280] width 84 height 12
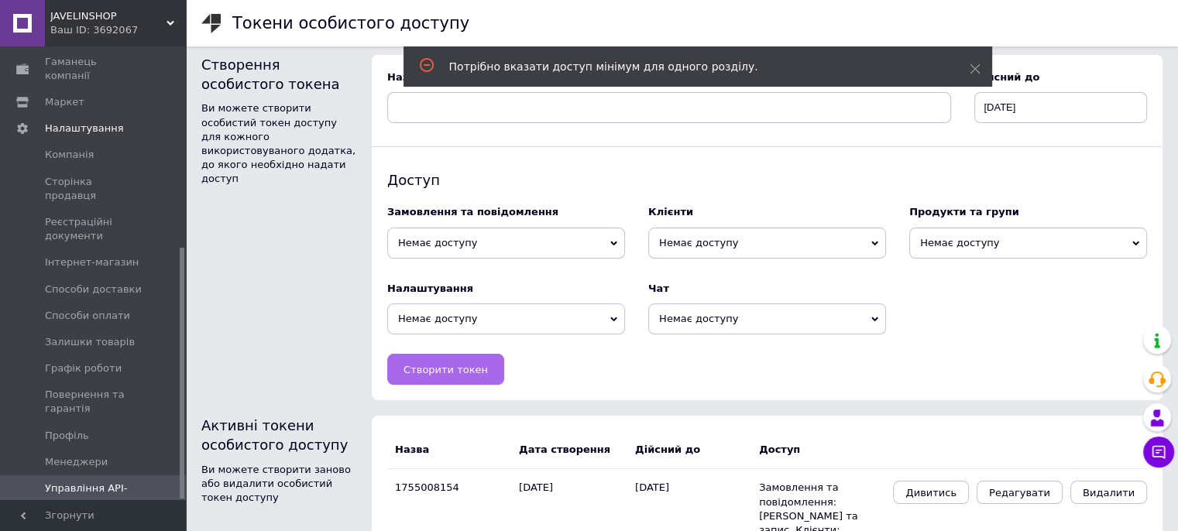
scroll to position [0, 0]
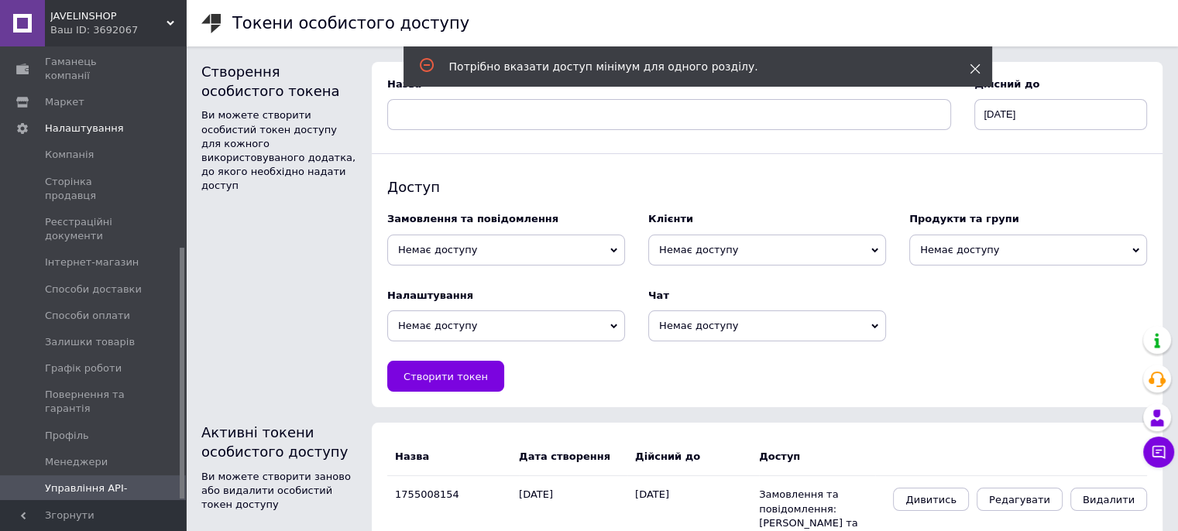
click at [976, 68] on icon at bounding box center [975, 69] width 11 height 11
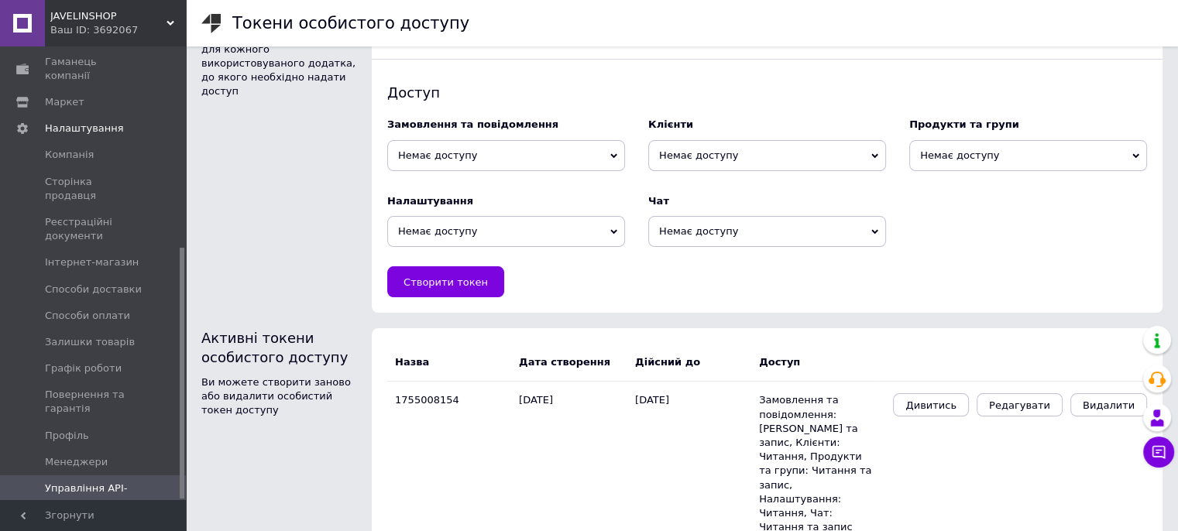
scroll to position [97, 0]
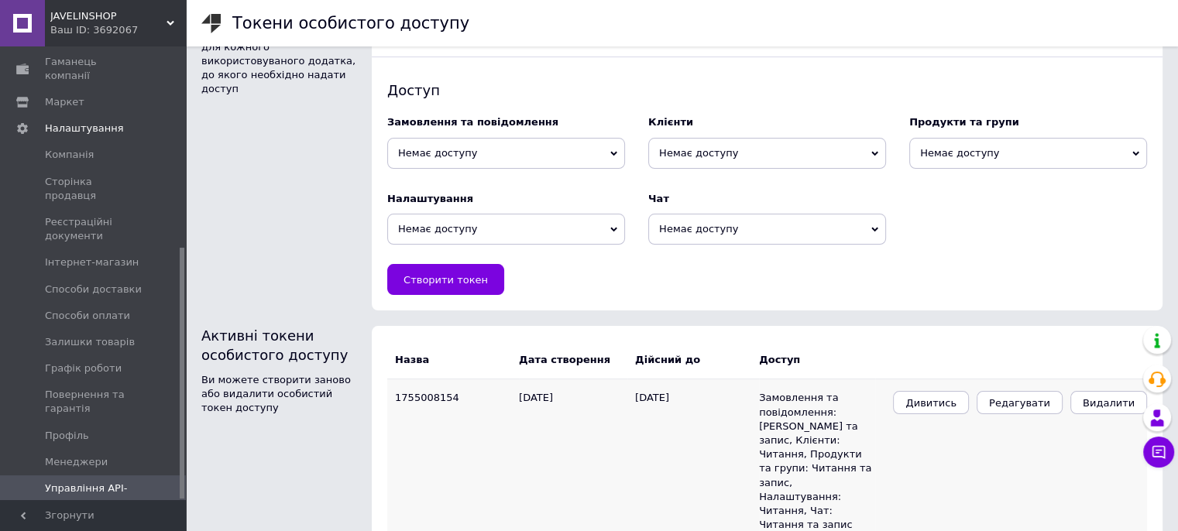
click at [418, 404] on td "1755008154" at bounding box center [453, 462] width 132 height 164
drag, startPoint x: 448, startPoint y: 398, endPoint x: 373, endPoint y: 404, distance: 74.6
click at [373, 404] on div "Назва Дата створення Дійсний до Доступ 1755008154 [DATE] [DATE] Замовлення та п…" at bounding box center [767, 442] width 791 height 233
click at [435, 410] on td "1755008154" at bounding box center [453, 462] width 132 height 164
click at [455, 398] on td "1755008154" at bounding box center [453, 462] width 132 height 164
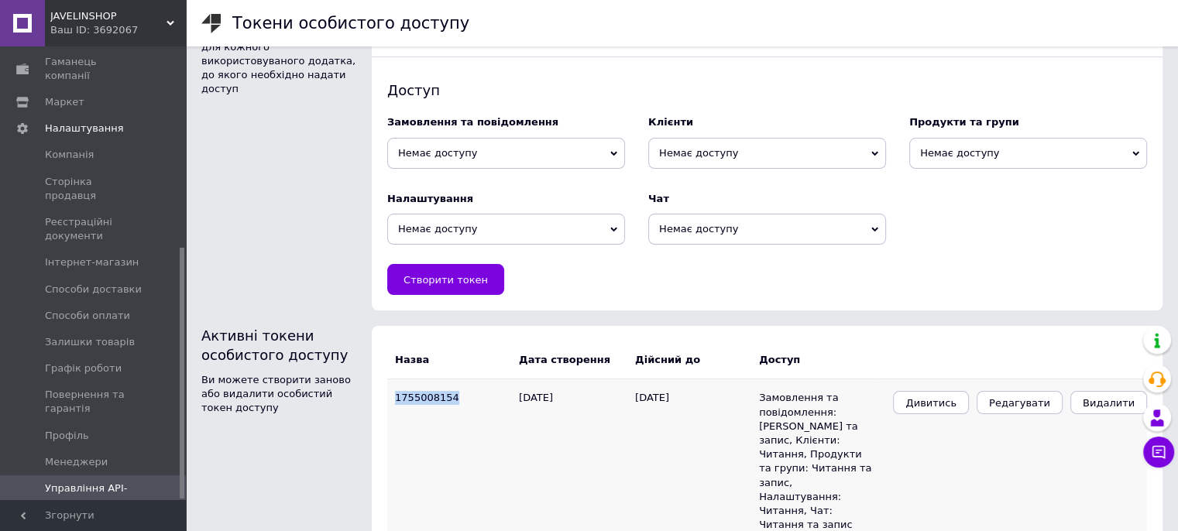
drag, startPoint x: 451, startPoint y: 397, endPoint x: 390, endPoint y: 402, distance: 61.4
click at [390, 402] on td "1755008154" at bounding box center [453, 462] width 132 height 164
copy td "1755008154"
click at [1119, 407] on span "Видалити" at bounding box center [1109, 403] width 52 height 12
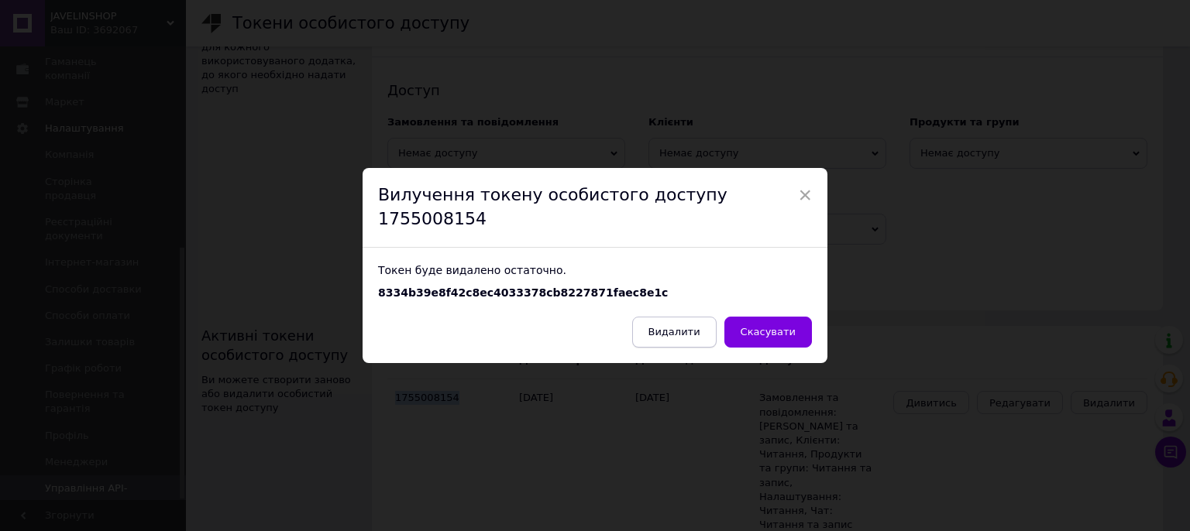
click at [686, 326] on span "Видалити" at bounding box center [674, 332] width 52 height 12
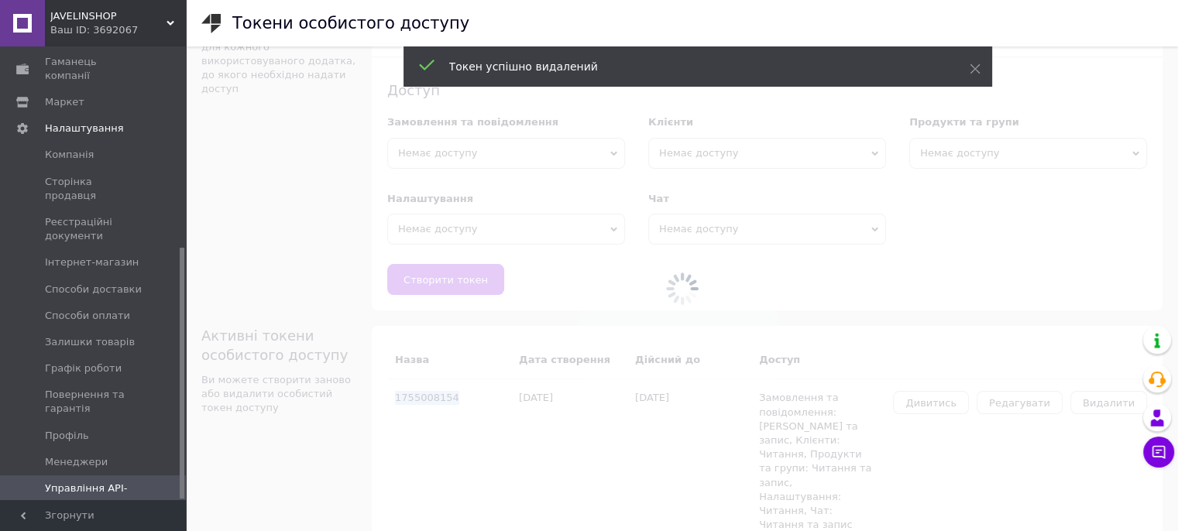
scroll to position [0, 0]
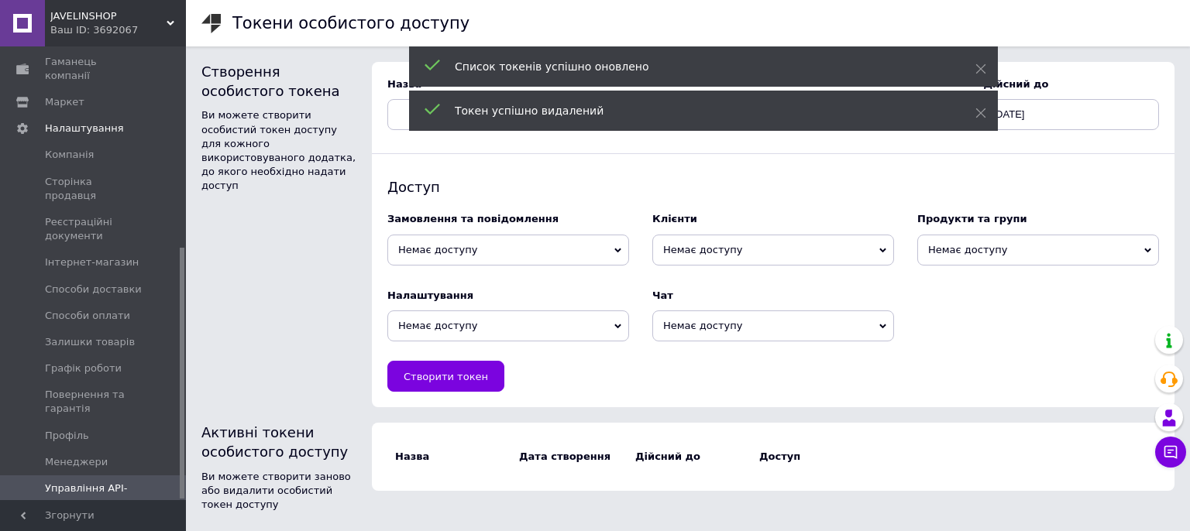
click at [468, 249] on span "Немає доступу" at bounding box center [508, 250] width 242 height 31
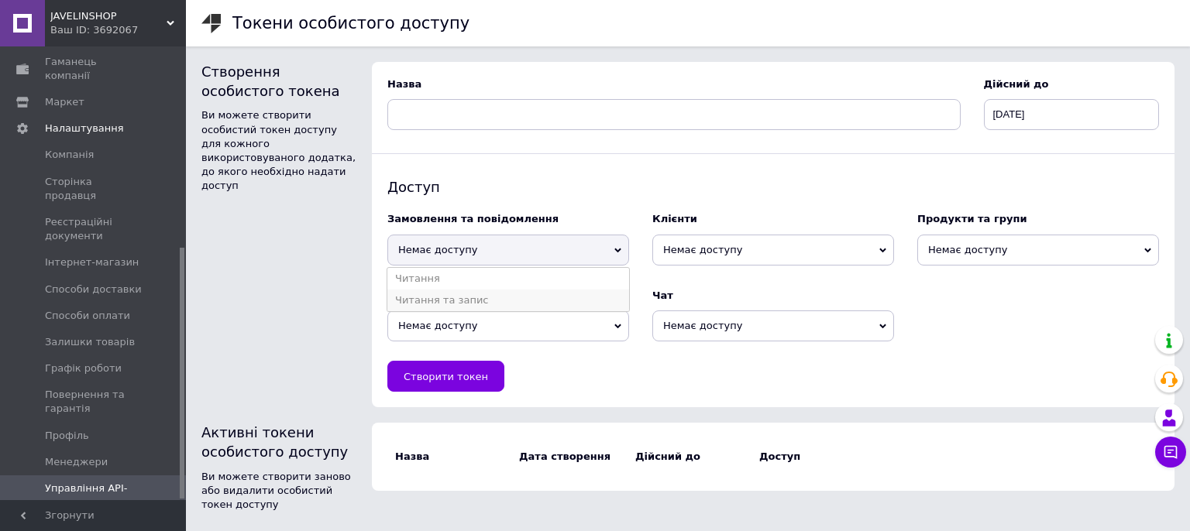
click at [452, 294] on li "Читання та запис" at bounding box center [508, 301] width 242 height 22
click at [466, 326] on span "Немає доступу" at bounding box center [508, 326] width 242 height 31
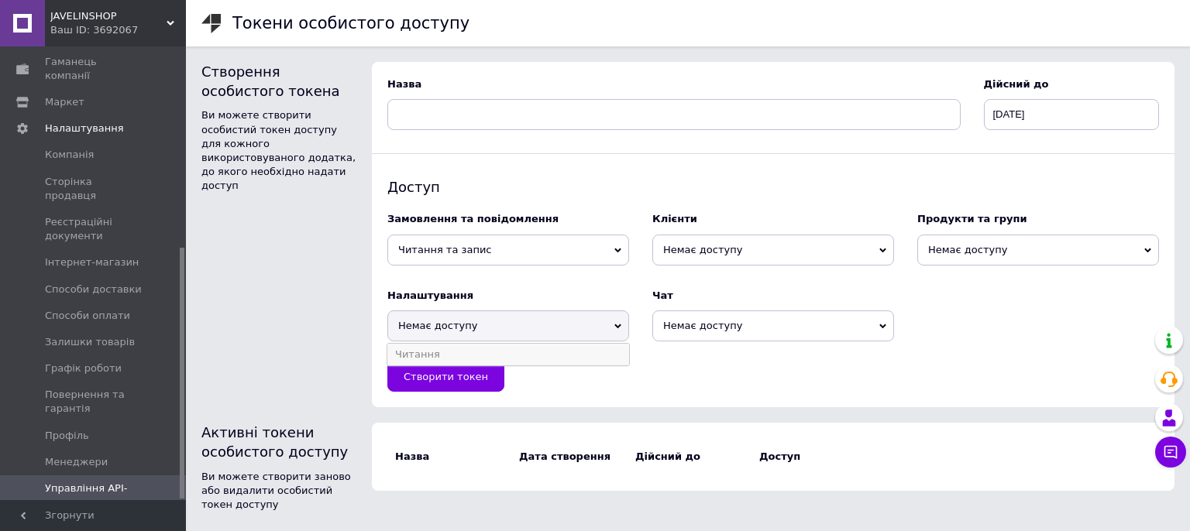
click at [465, 356] on li "Читання" at bounding box center [508, 355] width 242 height 22
click at [702, 249] on span "Немає доступу" at bounding box center [773, 250] width 242 height 31
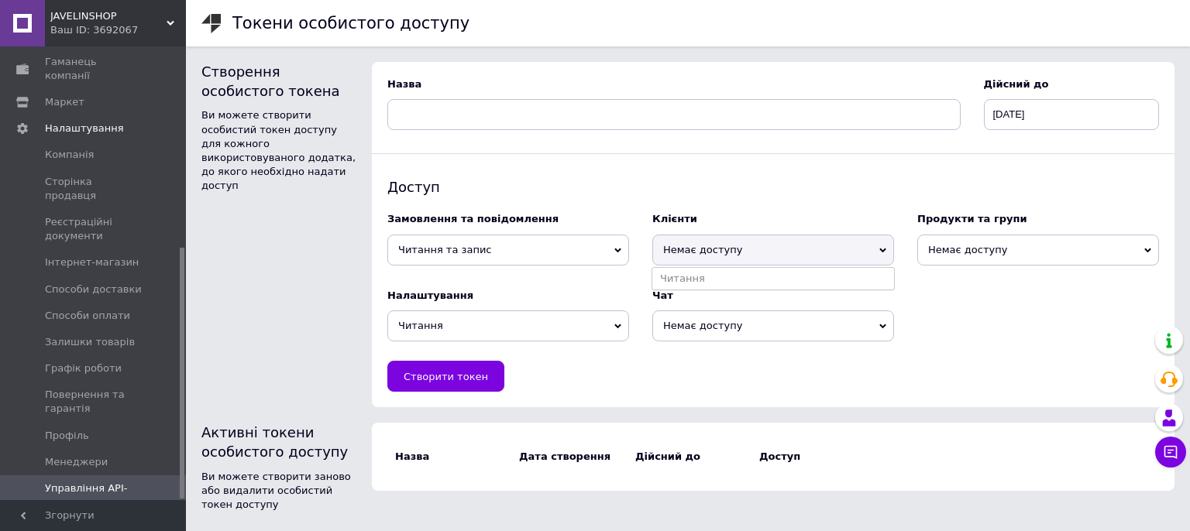
click at [700, 248] on span "Немає доступу" at bounding box center [773, 250] width 242 height 31
click at [701, 326] on span "Немає доступу" at bounding box center [773, 326] width 242 height 31
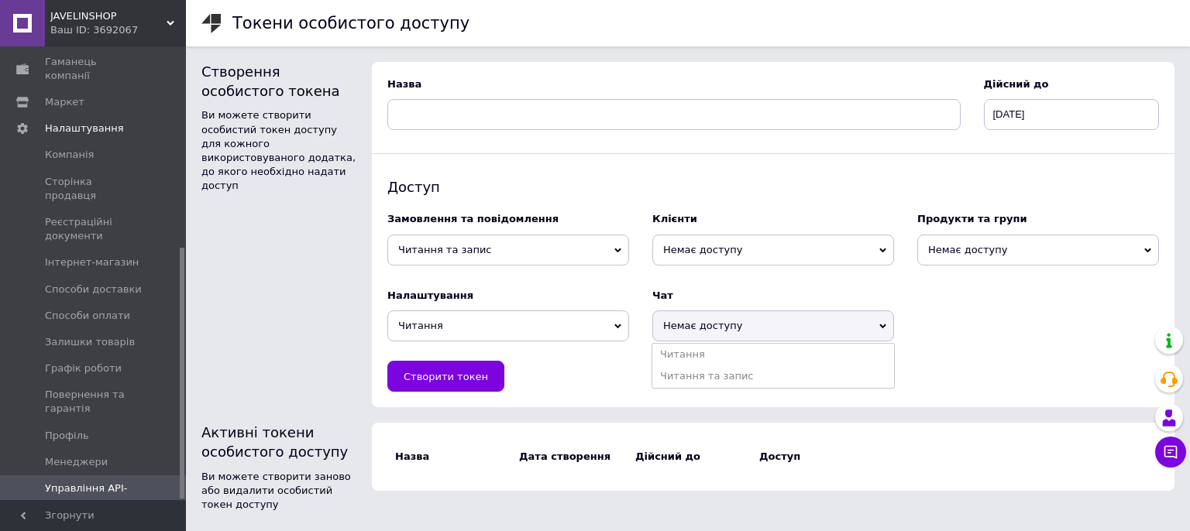
click at [701, 326] on span "Немає доступу" at bounding box center [773, 326] width 242 height 31
click at [970, 243] on span "Немає доступу" at bounding box center [1038, 250] width 242 height 31
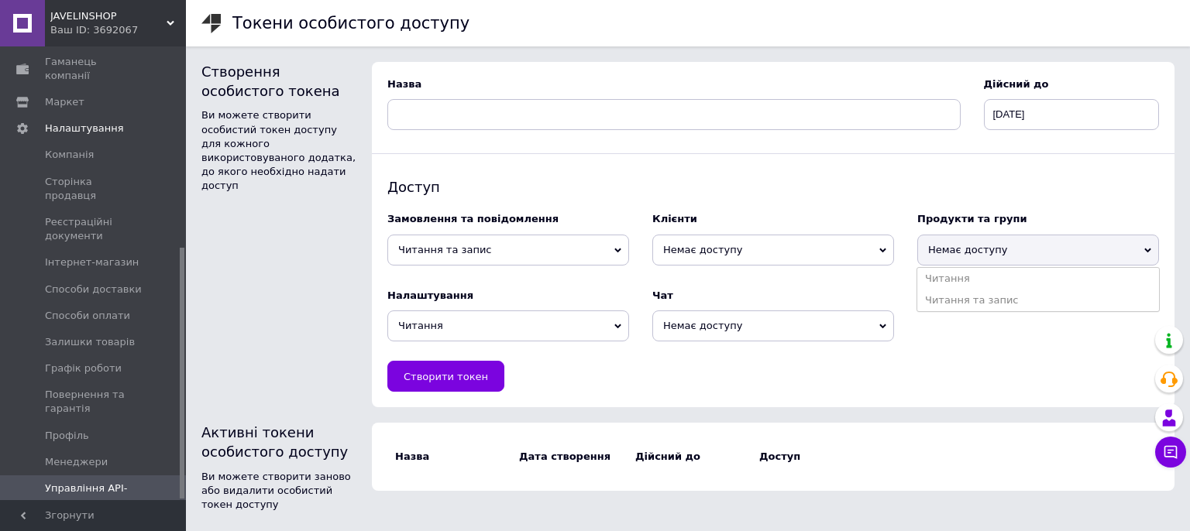
click at [957, 300] on li "Читання та запис" at bounding box center [1038, 301] width 242 height 22
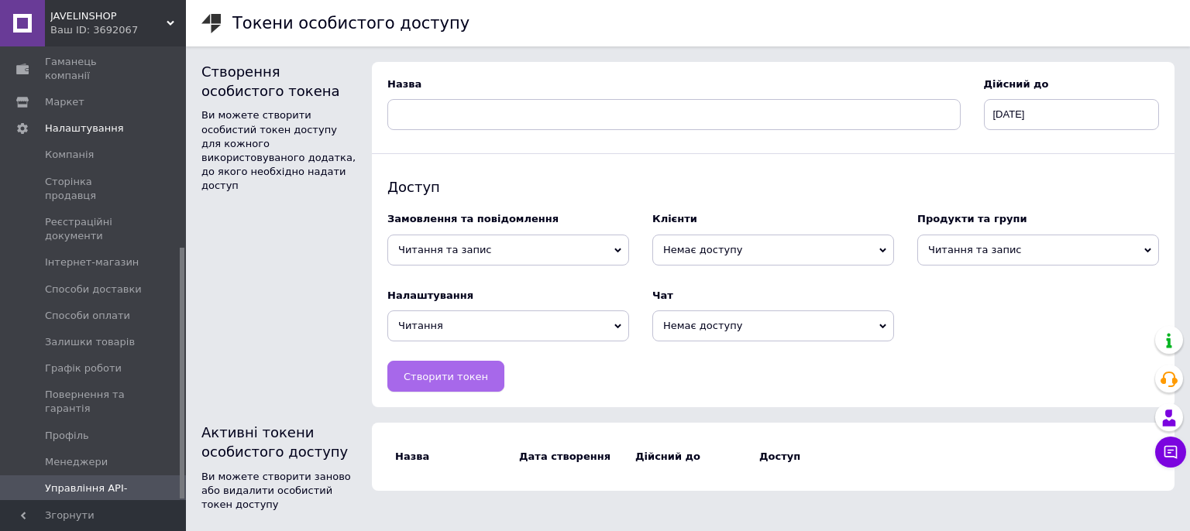
click at [429, 376] on span "Створити токен" at bounding box center [446, 377] width 84 height 12
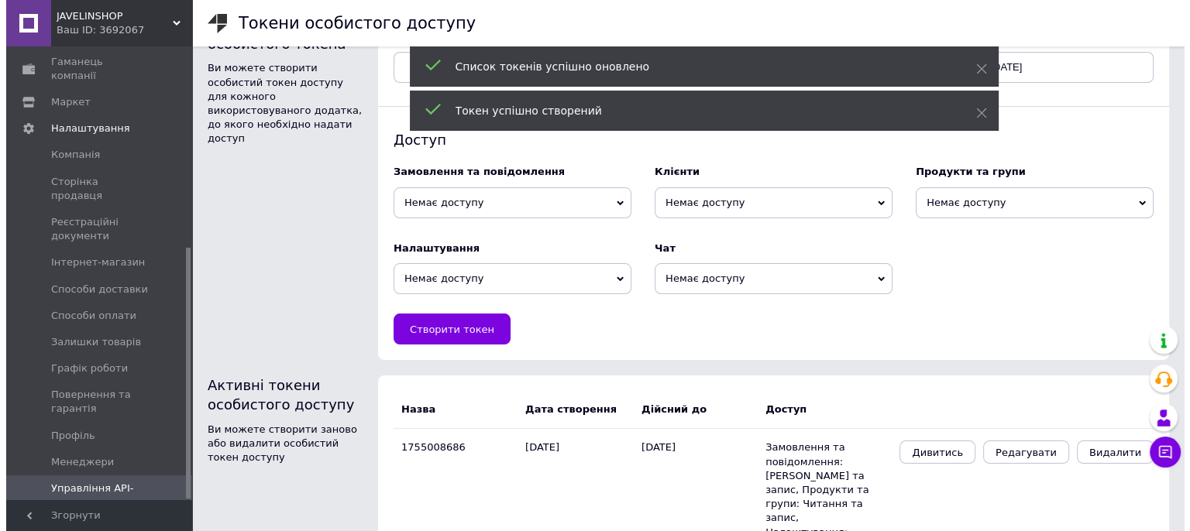
scroll to position [69, 0]
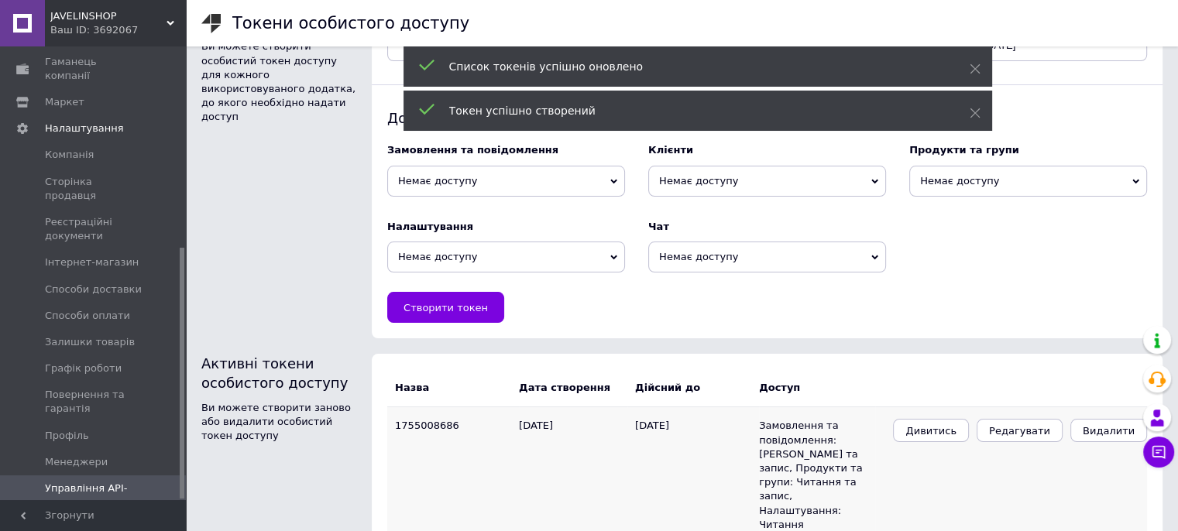
click at [783, 436] on td "Замовлення та повідомлення: [PERSON_NAME] та запис, Продукти та групи: Читання …" at bounding box center [817, 475] width 116 height 136
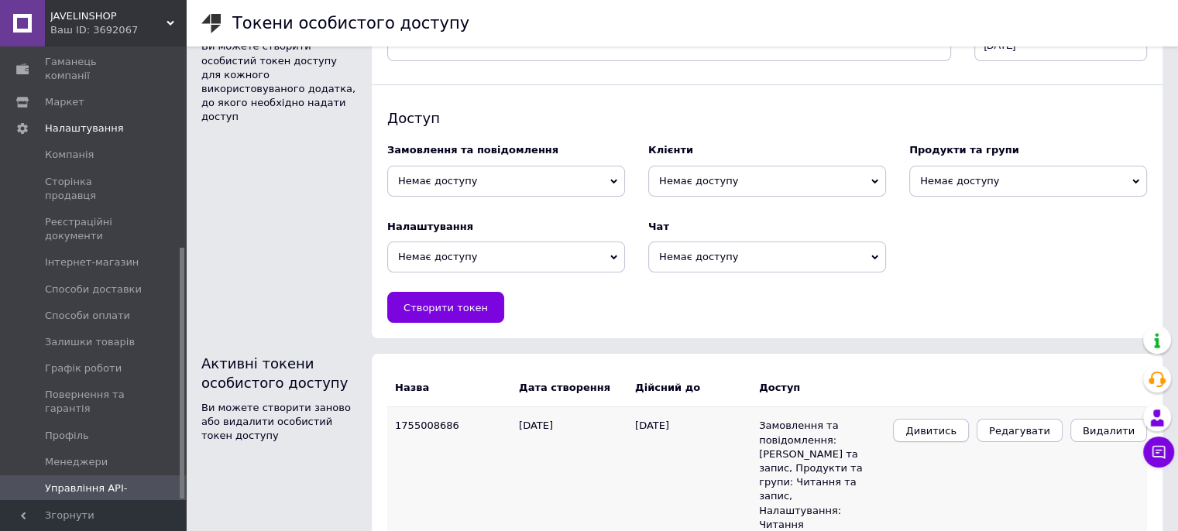
click at [942, 434] on span "Дивитись" at bounding box center [931, 431] width 51 height 12
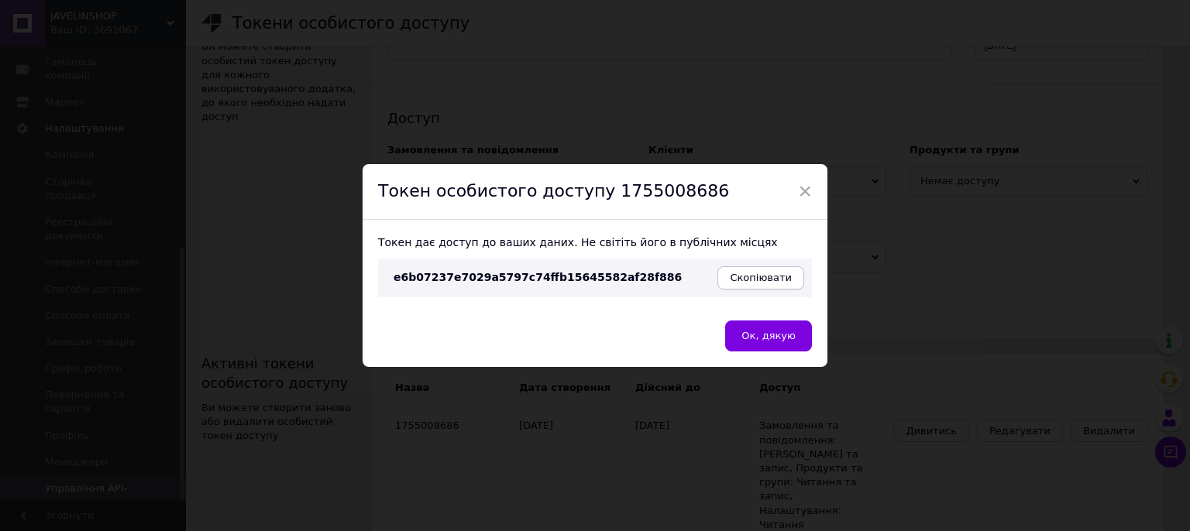
click at [754, 275] on span "Скопіювати" at bounding box center [761, 278] width 62 height 12
